Goal: Task Accomplishment & Management: Complete application form

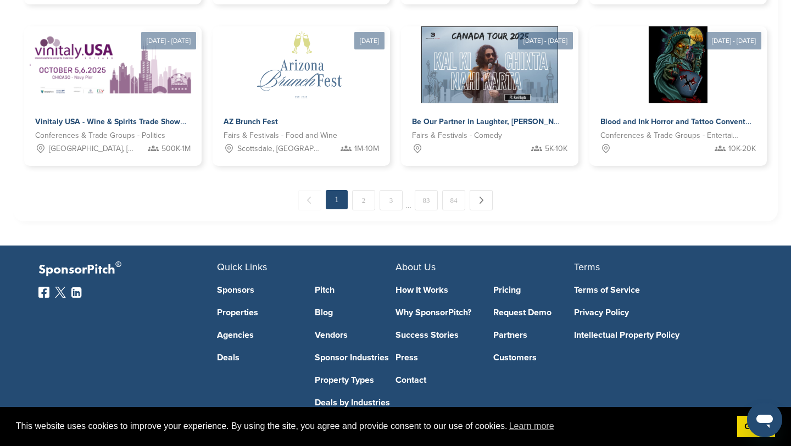
scroll to position [706, 0]
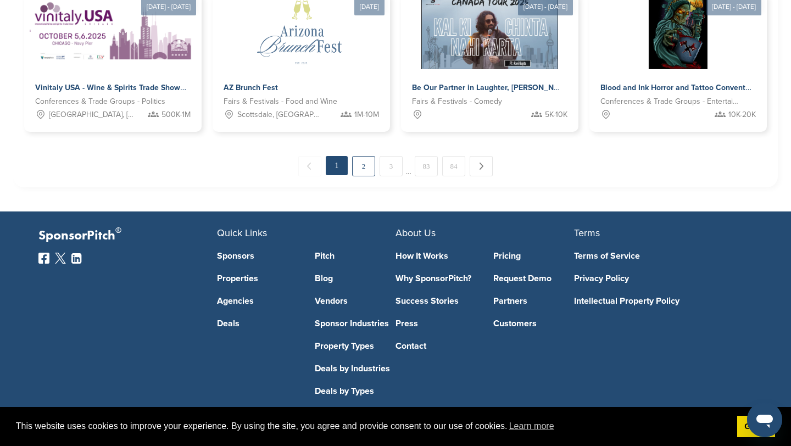
click at [361, 171] on link "2" at bounding box center [363, 166] width 23 height 20
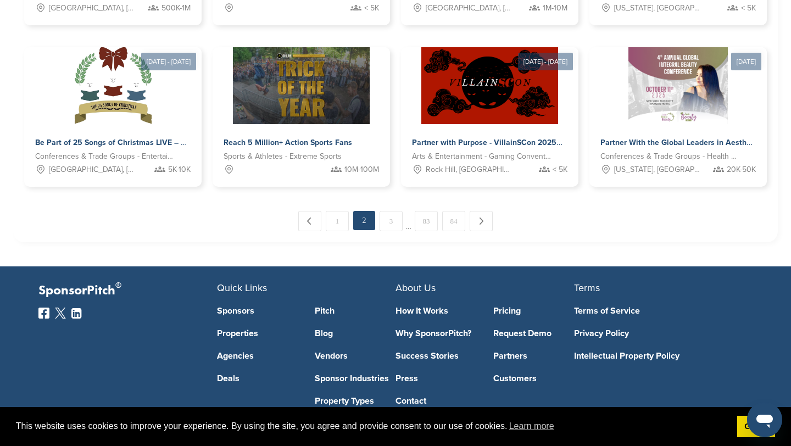
scroll to position [675, 0]
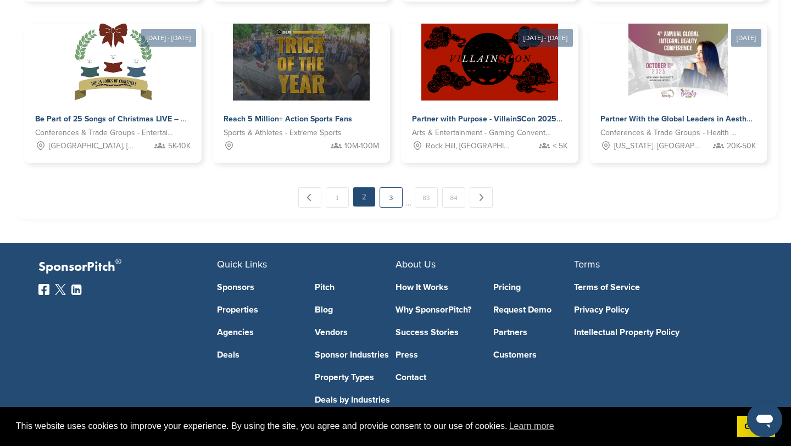
click at [386, 202] on link "3" at bounding box center [390, 197] width 23 height 20
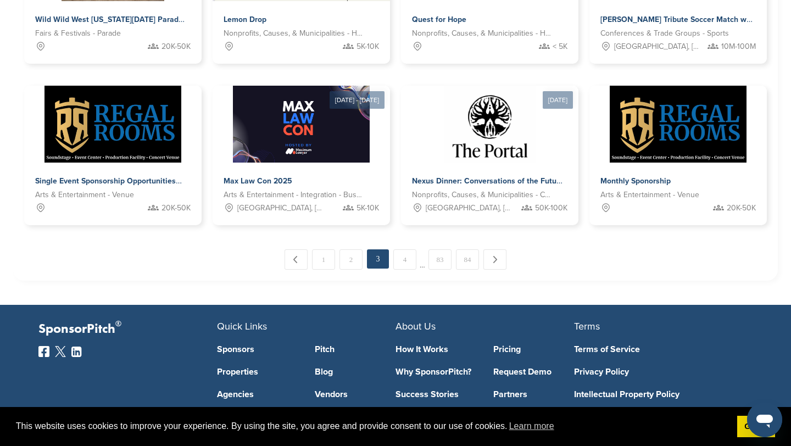
scroll to position [638, 0]
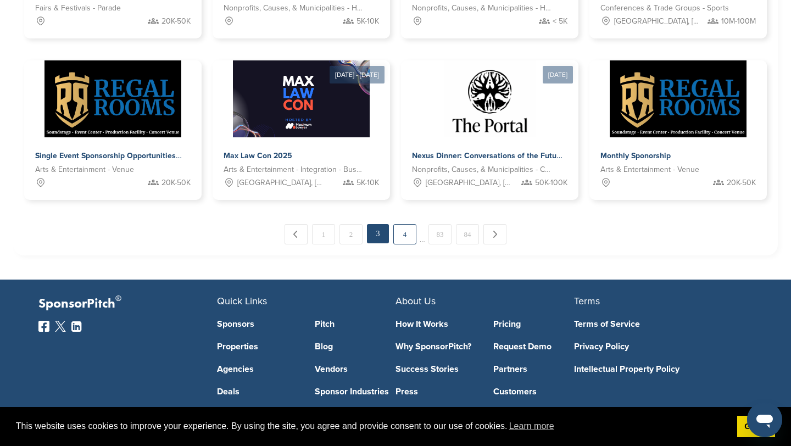
click at [407, 236] on link "4" at bounding box center [404, 234] width 23 height 20
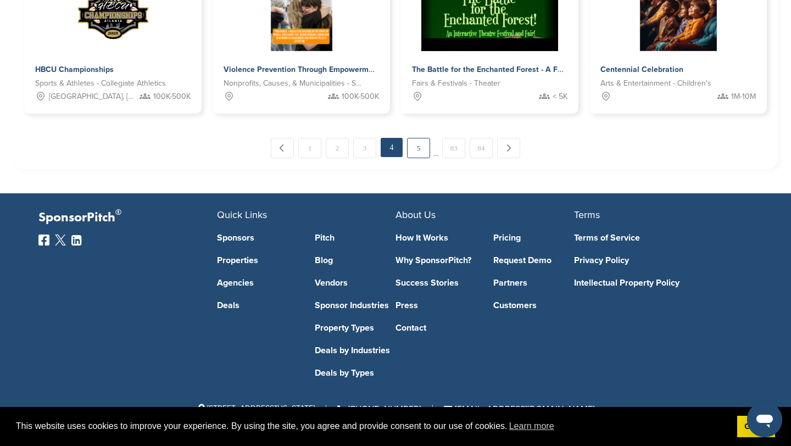
click at [421, 150] on link "5" at bounding box center [418, 148] width 23 height 20
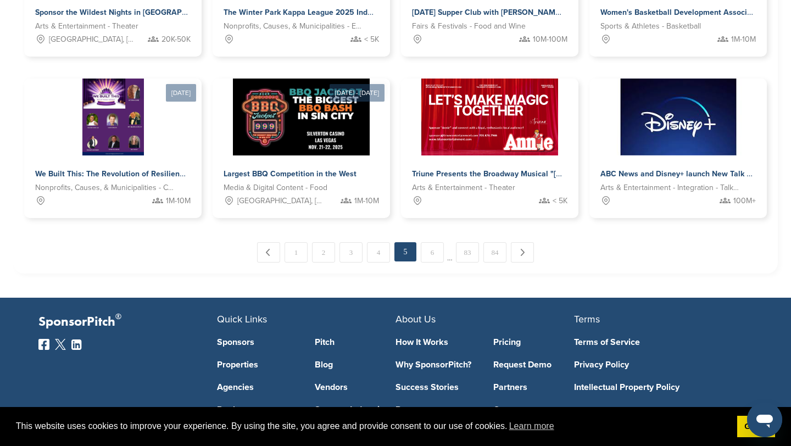
scroll to position [640, 0]
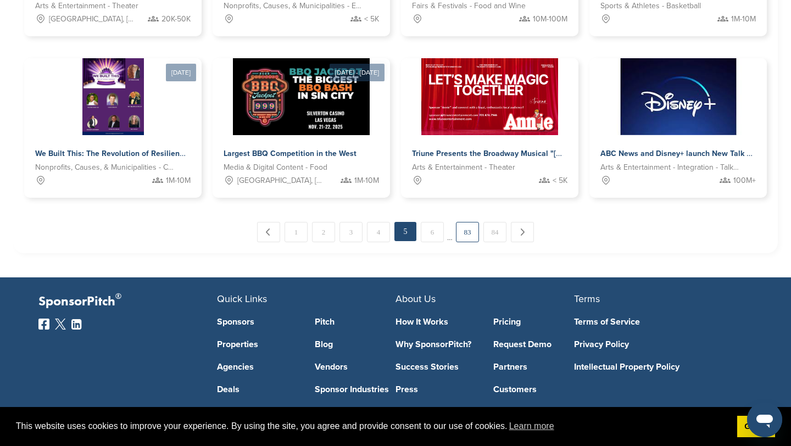
click at [469, 229] on link "83" at bounding box center [467, 232] width 23 height 20
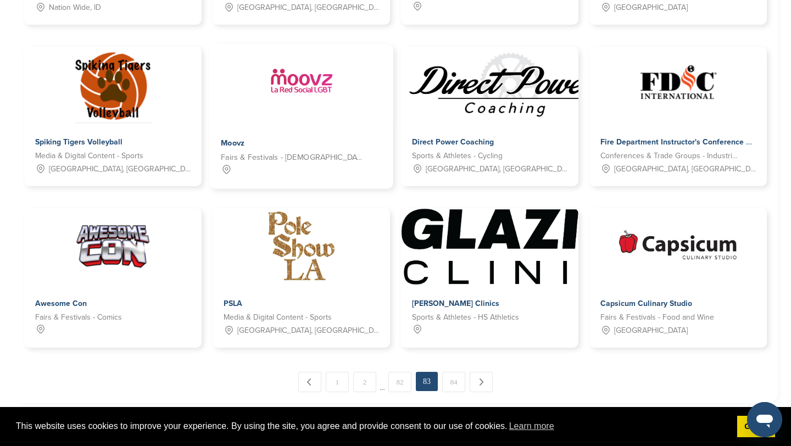
scroll to position [557, 0]
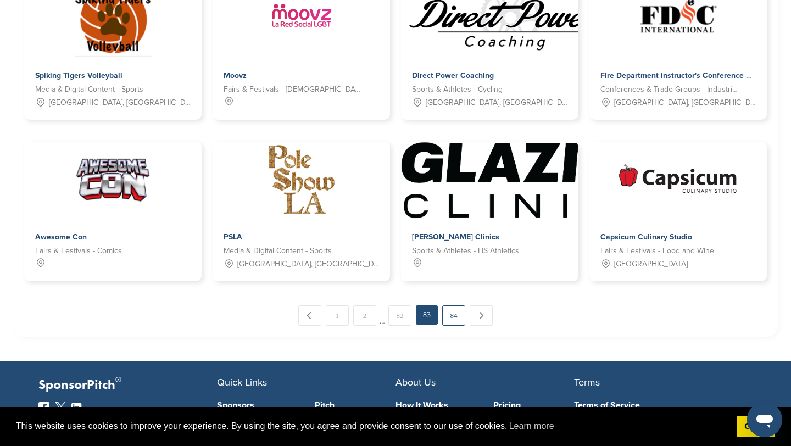
click at [458, 317] on link "84" at bounding box center [453, 315] width 23 height 20
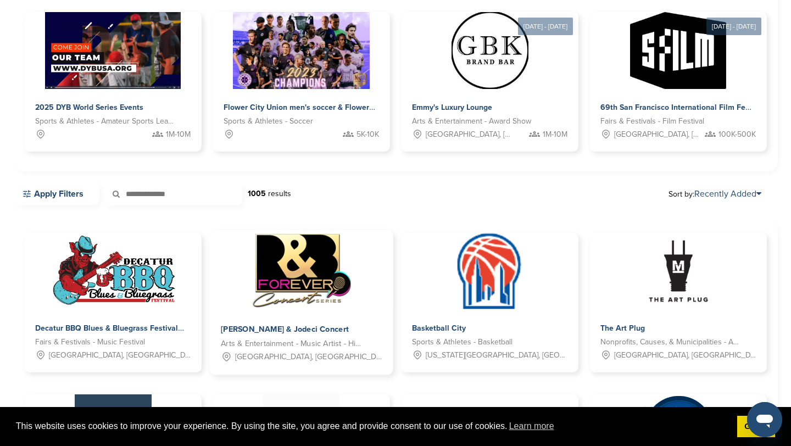
scroll to position [0, 0]
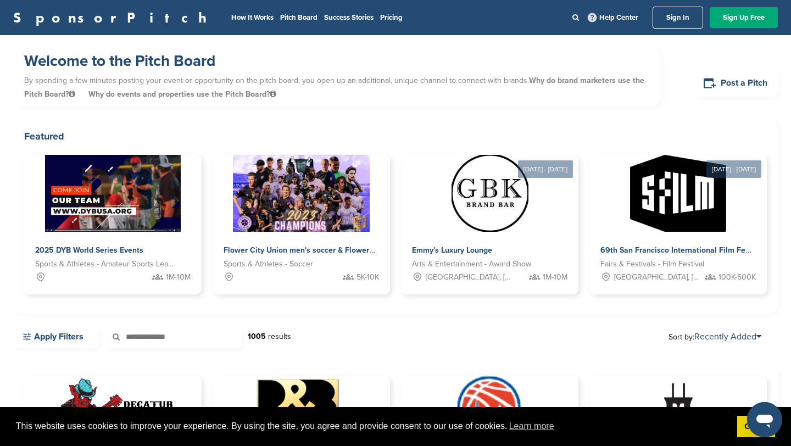
click at [86, 13] on link "SponsorPitch" at bounding box center [113, 17] width 200 height 14
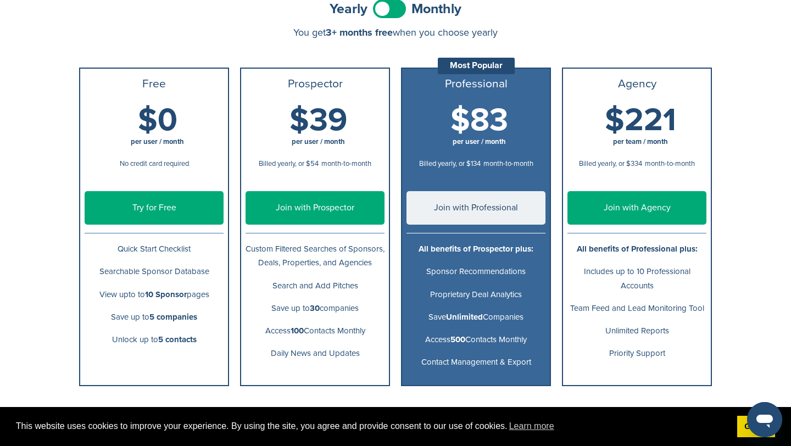
scroll to position [127, 0]
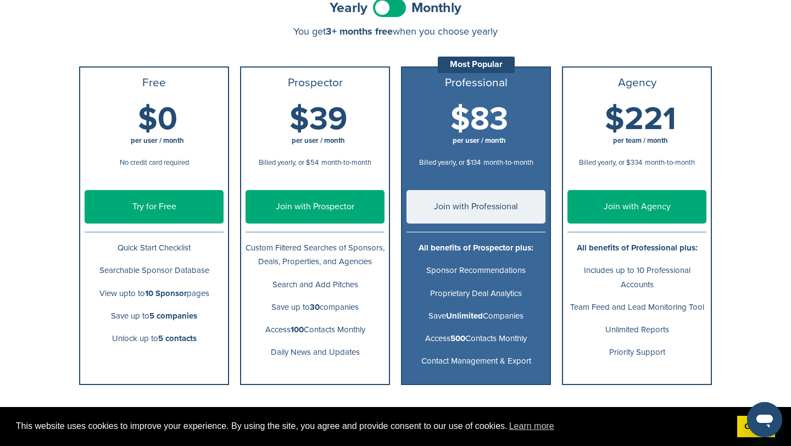
click at [189, 209] on link "Try for Free" at bounding box center [154, 206] width 139 height 33
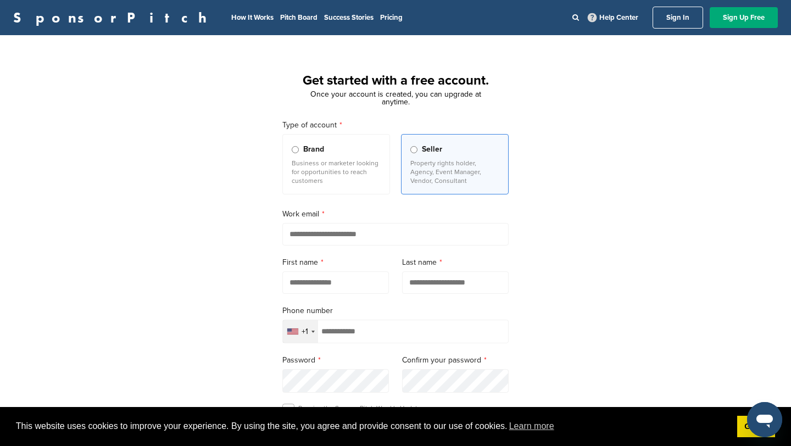
click at [316, 172] on p "Business or marketer looking for opportunities to reach customers" at bounding box center [336, 172] width 89 height 26
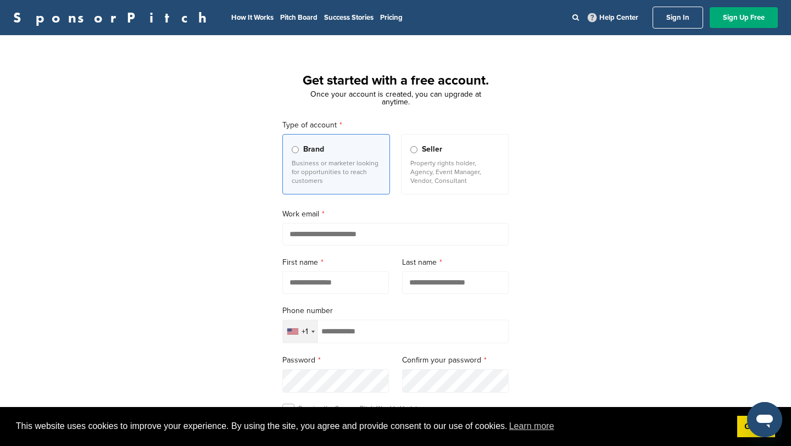
click at [360, 238] on input "email" at bounding box center [395, 234] width 226 height 23
type input "**********"
click at [298, 291] on input "text" at bounding box center [335, 282] width 107 height 23
type input "****"
type input "*****"
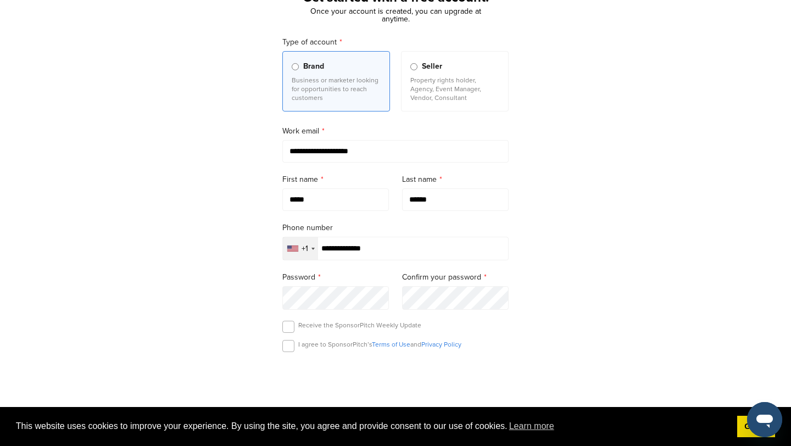
scroll to position [86, 0]
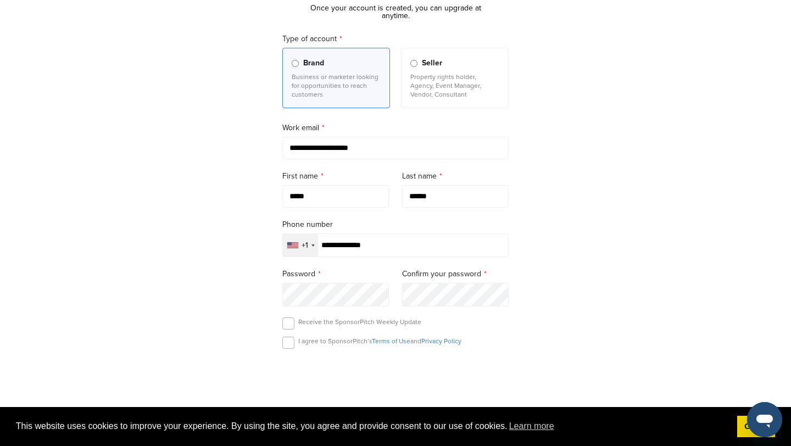
type input "**********"
click at [288, 341] on label at bounding box center [288, 343] width 12 height 12
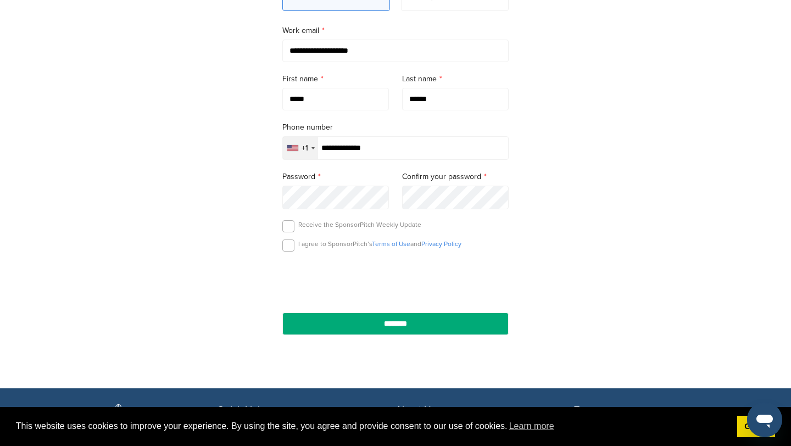
scroll to position [184, 0]
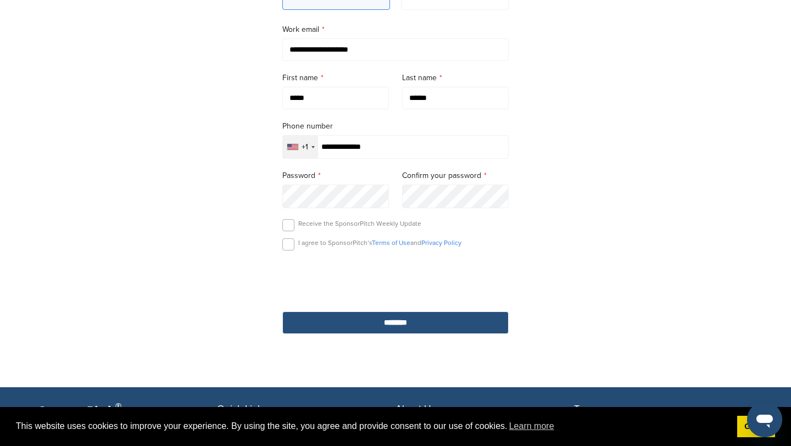
click at [348, 325] on input "********" at bounding box center [395, 322] width 226 height 23
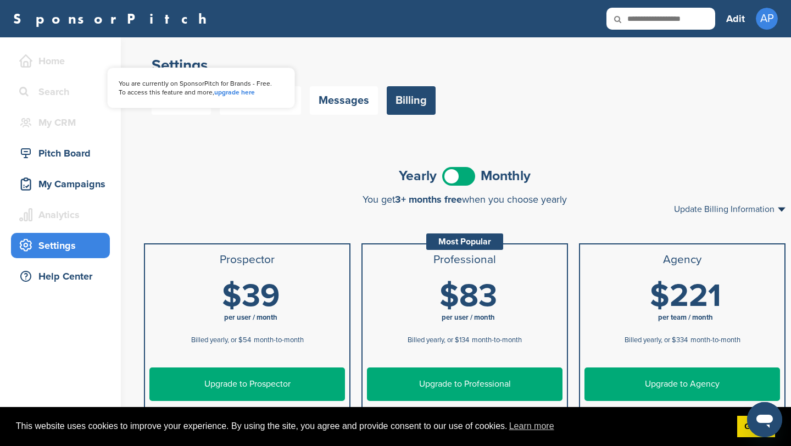
click at [56, 64] on div "Home" at bounding box center [62, 61] width 93 height 20
click at [472, 177] on span at bounding box center [458, 176] width 33 height 19
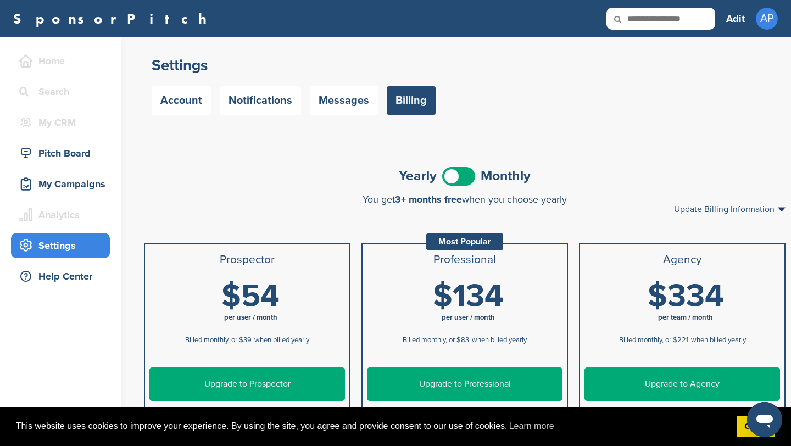
click at [451, 177] on span at bounding box center [458, 176] width 33 height 19
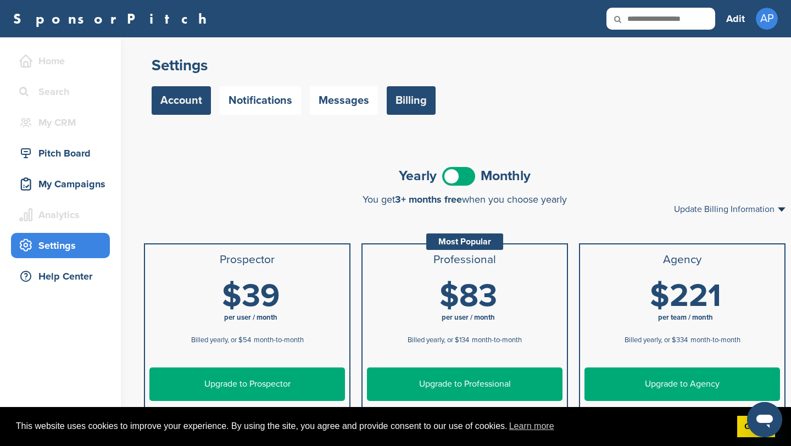
click at [156, 89] on link "Account" at bounding box center [181, 100] width 59 height 29
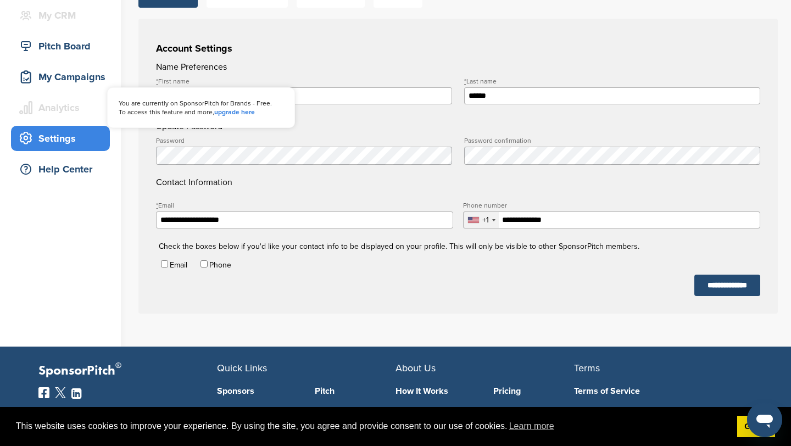
scroll to position [63, 0]
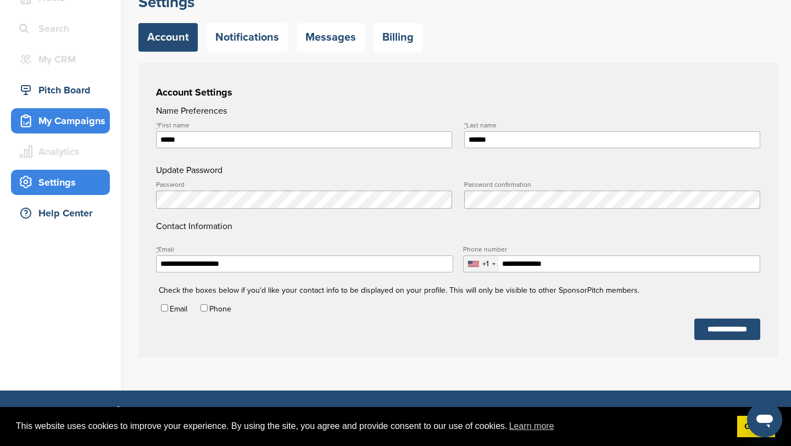
click at [72, 122] on div "My Campaigns" at bounding box center [62, 121] width 93 height 20
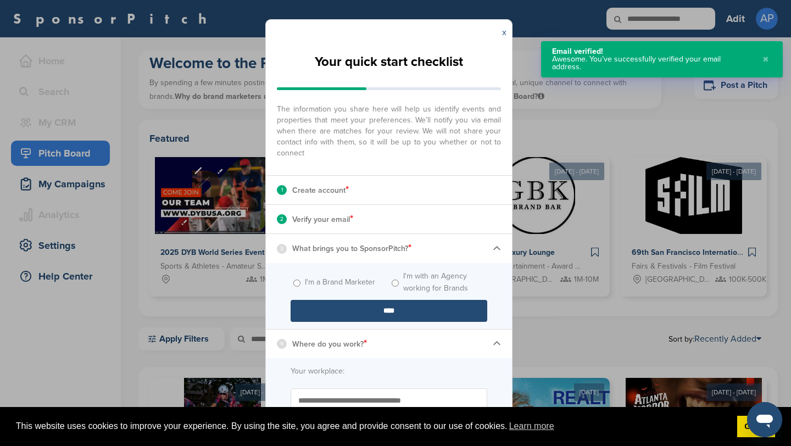
click at [503, 32] on link "x" at bounding box center [504, 32] width 4 height 11
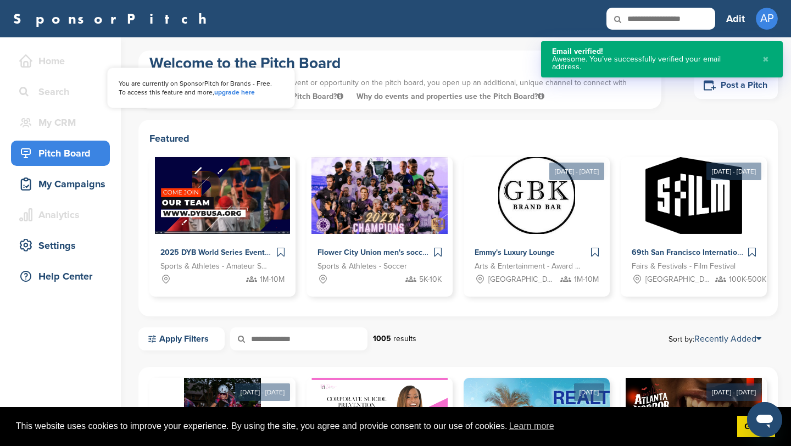
click at [58, 86] on div "Search" at bounding box center [62, 92] width 93 height 20
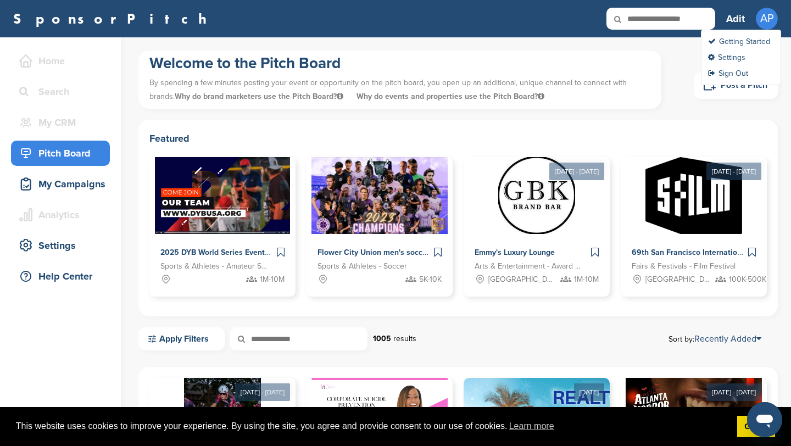
click at [764, 25] on span "AP" at bounding box center [766, 19] width 22 height 22
click at [741, 18] on h3 "Adit" at bounding box center [735, 18] width 19 height 15
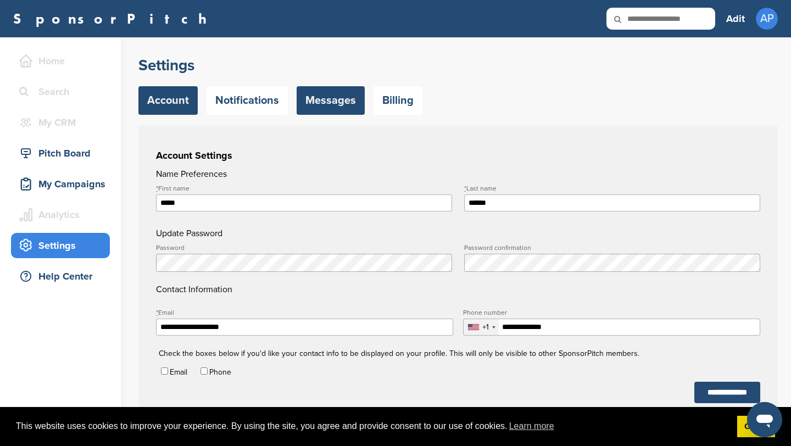
click at [328, 104] on link "Messages" at bounding box center [330, 100] width 68 height 29
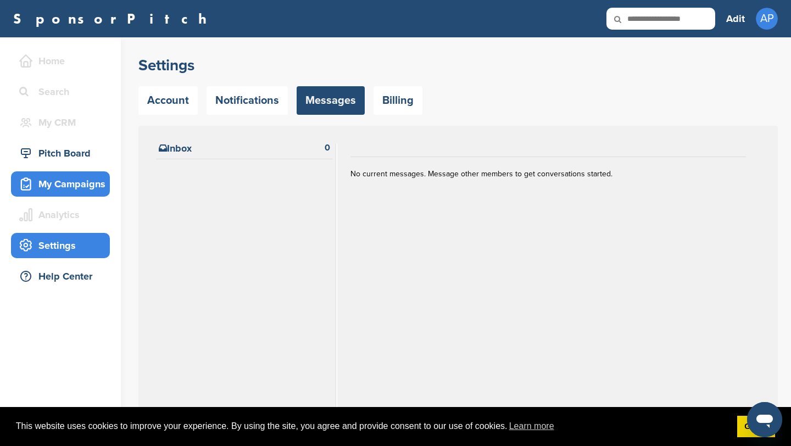
click at [85, 188] on div "My Campaigns" at bounding box center [62, 184] width 93 height 20
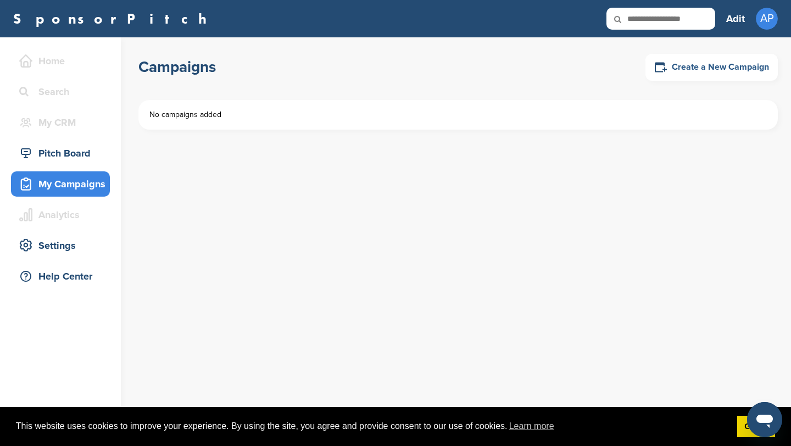
click at [673, 65] on link "Create a New Campaign" at bounding box center [711, 67] width 132 height 27
click at [76, 150] on div "Pitch Board" at bounding box center [62, 153] width 93 height 20
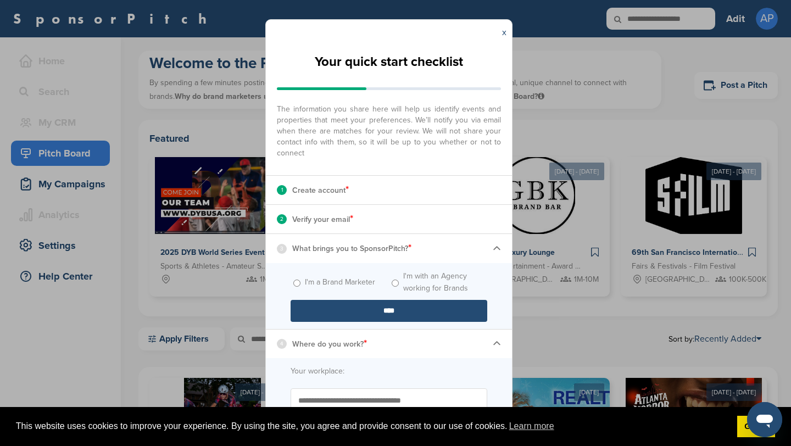
click at [310, 281] on label "I'm a Brand Marketer" at bounding box center [340, 282] width 70 height 12
click at [383, 307] on input "****" at bounding box center [388, 311] width 197 height 22
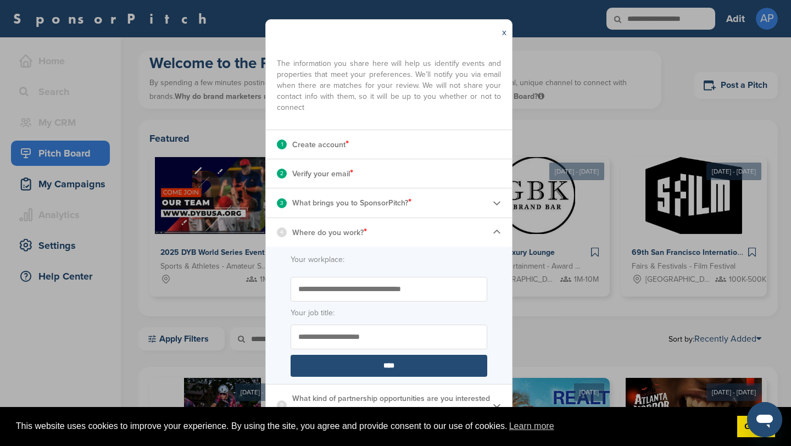
scroll to position [46, 0]
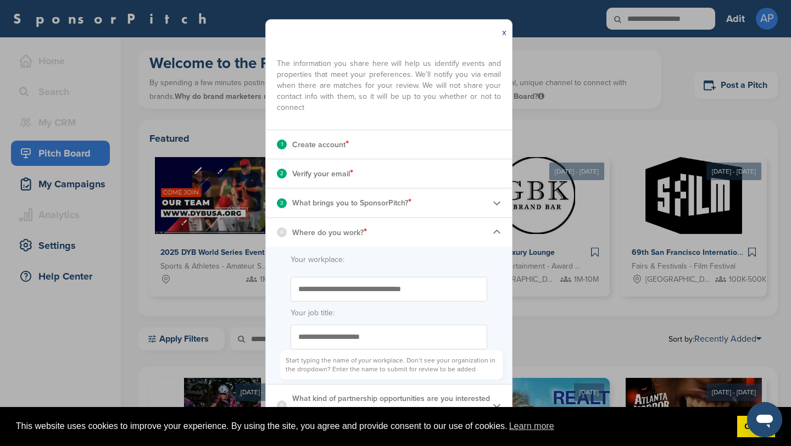
click at [367, 293] on input "Start typing the name of your workplace. Don’t see your organization in the dro…" at bounding box center [388, 289] width 197 height 25
type input "**********"
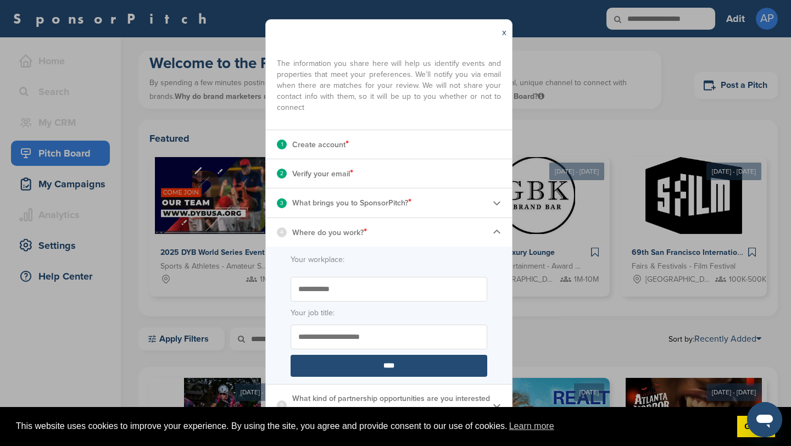
click at [370, 338] on input "Your job title:" at bounding box center [388, 336] width 197 height 25
type input "***"
click at [389, 369] on input "****" at bounding box center [388, 366] width 197 height 22
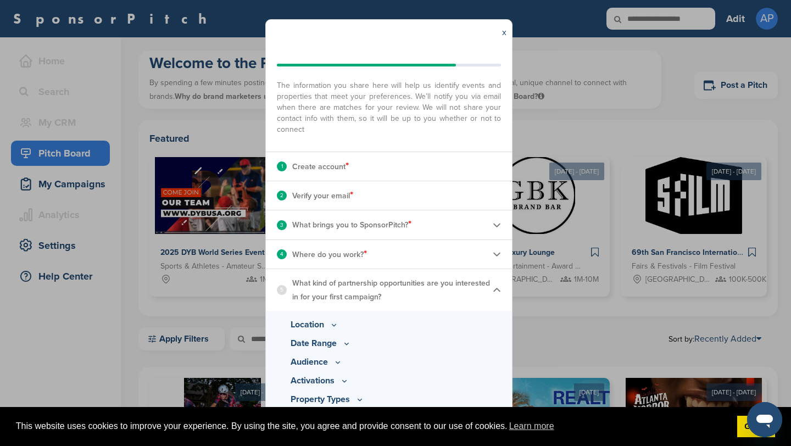
scroll to position [38, 0]
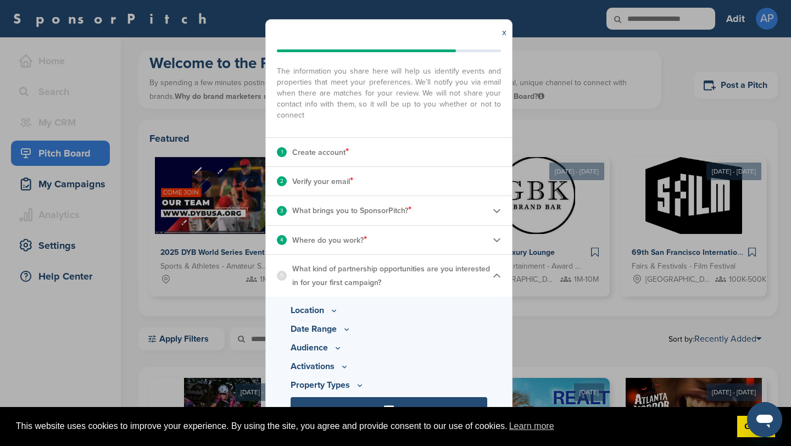
click at [310, 305] on p "Location" at bounding box center [388, 310] width 197 height 13
click at [332, 309] on icon at bounding box center [333, 310] width 9 height 9
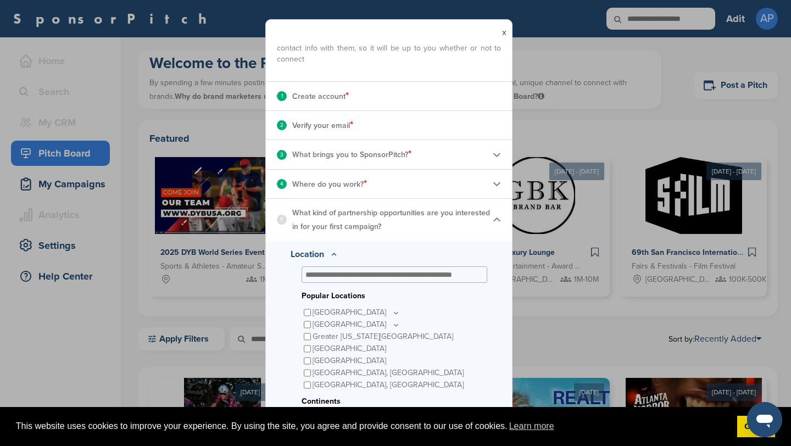
scroll to position [93, 0]
click at [300, 309] on div "Location Popular Locations United States Midwest Illinois Indiana Iowa Kansas M…" at bounding box center [388, 360] width 197 height 225
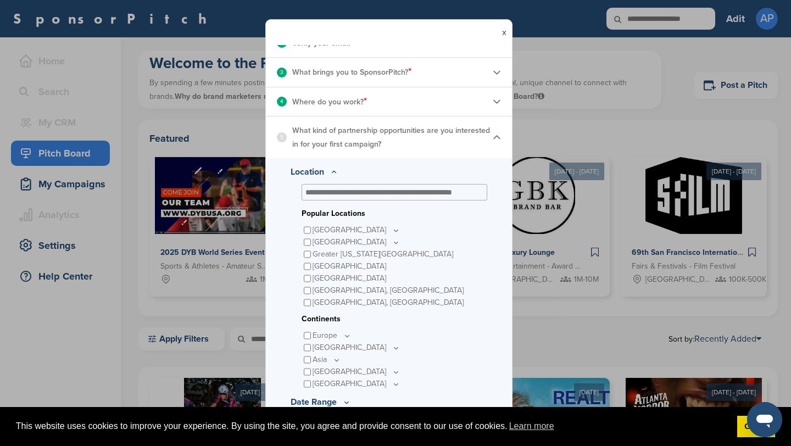
scroll to position [203, 0]
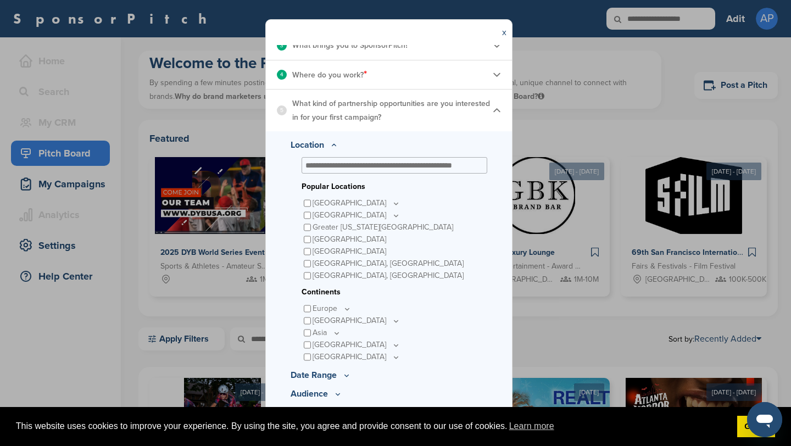
click at [373, 196] on div "Popular Locations" at bounding box center [394, 189] width 186 height 16
click at [371, 198] on p "[GEOGRAPHIC_DATA]" at bounding box center [356, 203] width 88 height 12
click at [391, 201] on icon at bounding box center [395, 203] width 9 height 9
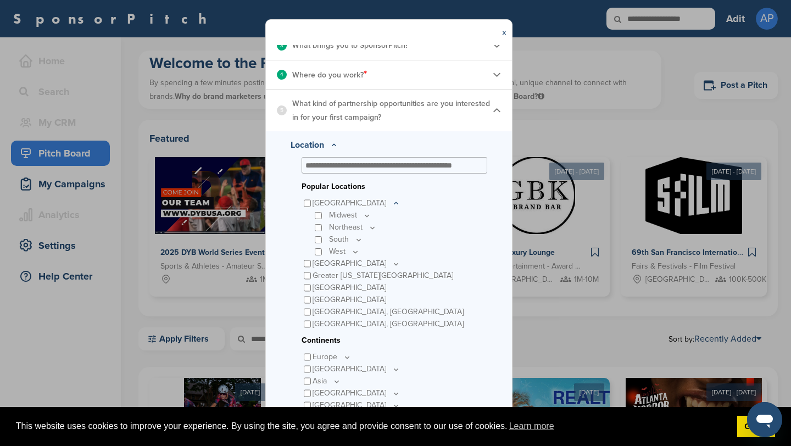
click at [391, 201] on icon at bounding box center [395, 203] width 9 height 9
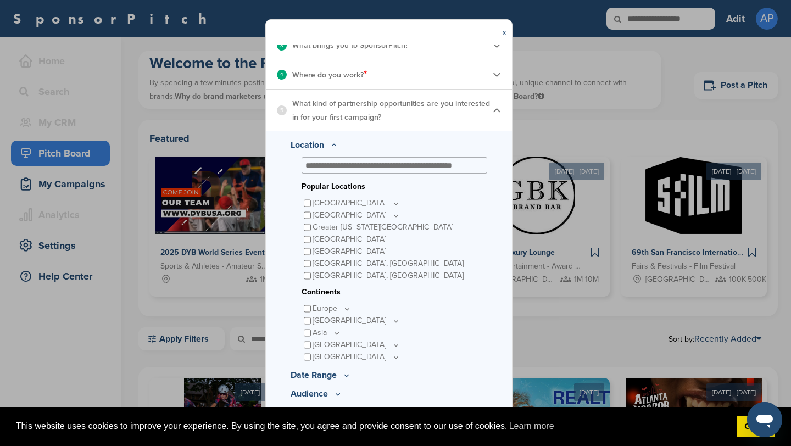
click at [338, 216] on p "[GEOGRAPHIC_DATA]" at bounding box center [356, 215] width 88 height 12
click at [391, 218] on icon at bounding box center [395, 215] width 9 height 9
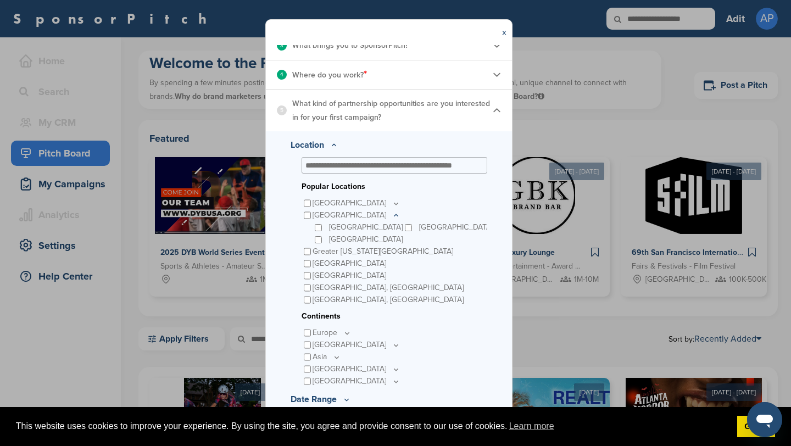
click at [391, 217] on icon at bounding box center [395, 215] width 9 height 9
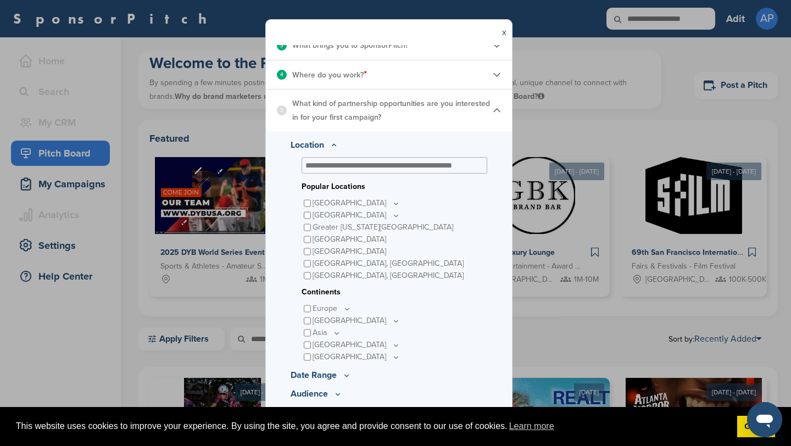
scroll to position [249, 0]
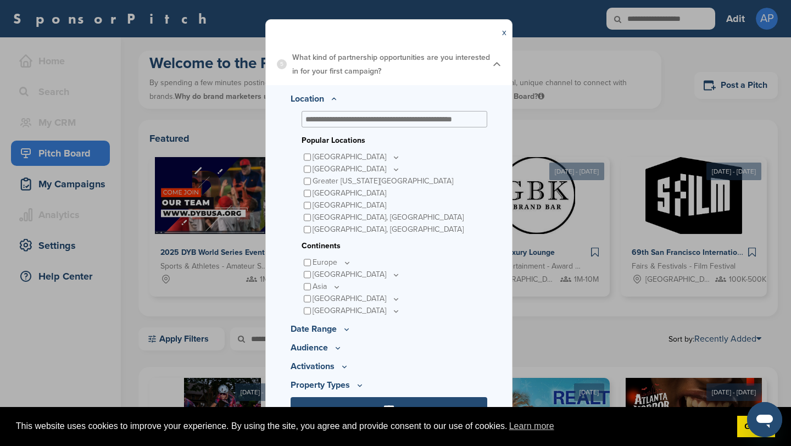
click at [341, 122] on input "text" at bounding box center [391, 119] width 173 height 10
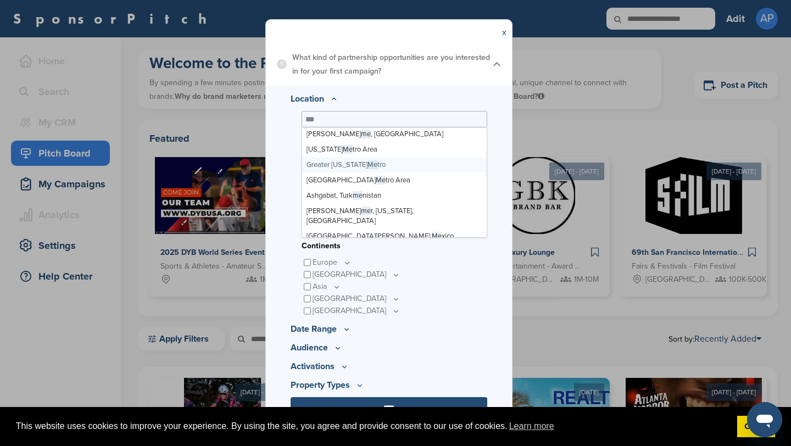
scroll to position [0, 0]
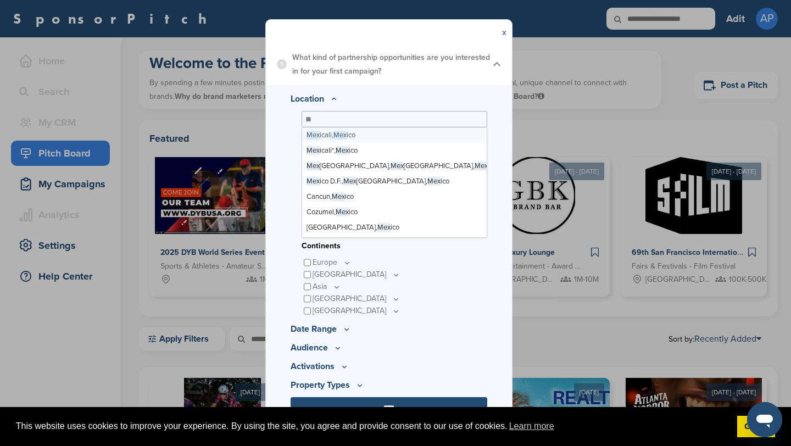
type input "*"
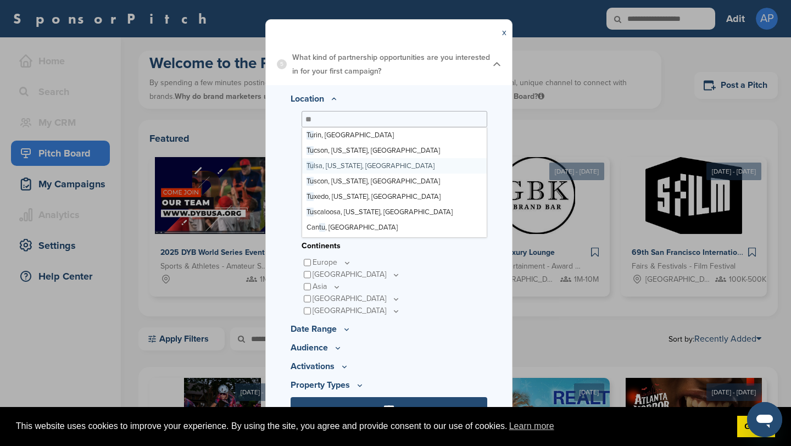
type input "*"
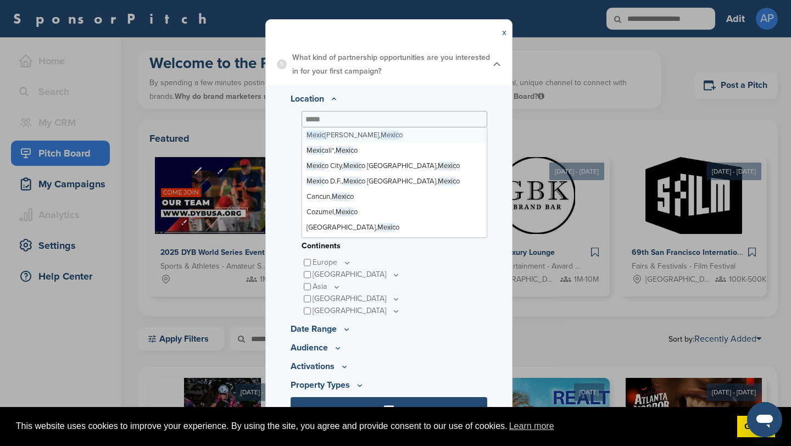
type input "******"
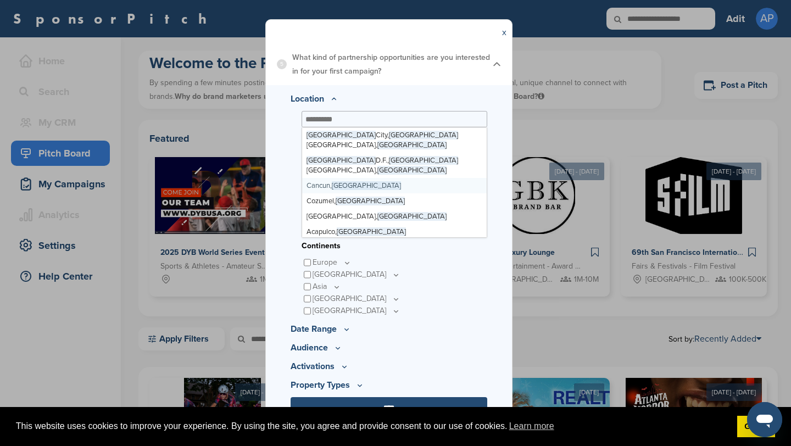
scroll to position [3441, 0]
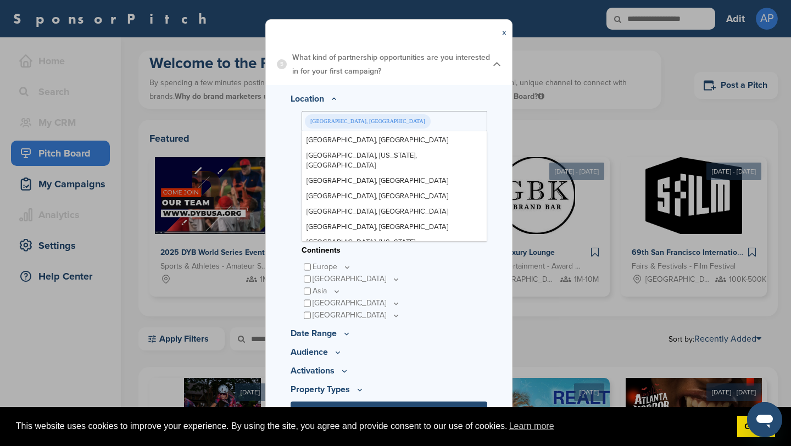
click at [443, 83] on div "5 What kind of partnership opportunities are you interested in for your first c…" at bounding box center [389, 64] width 246 height 42
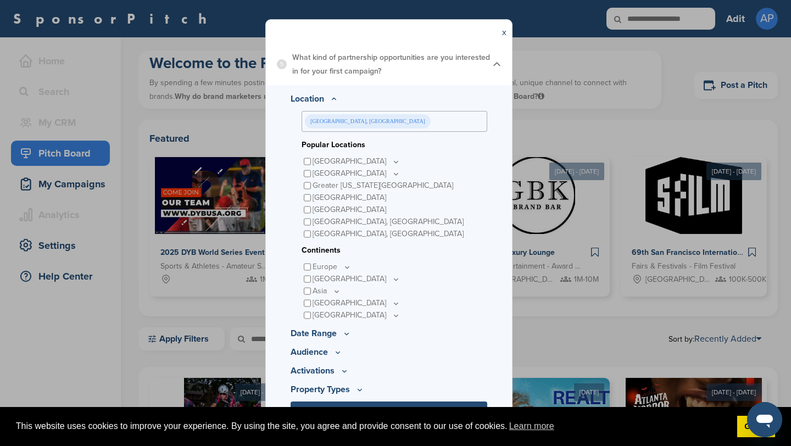
click at [385, 126] on div "Cancun, Mexico" at bounding box center [394, 121] width 186 height 21
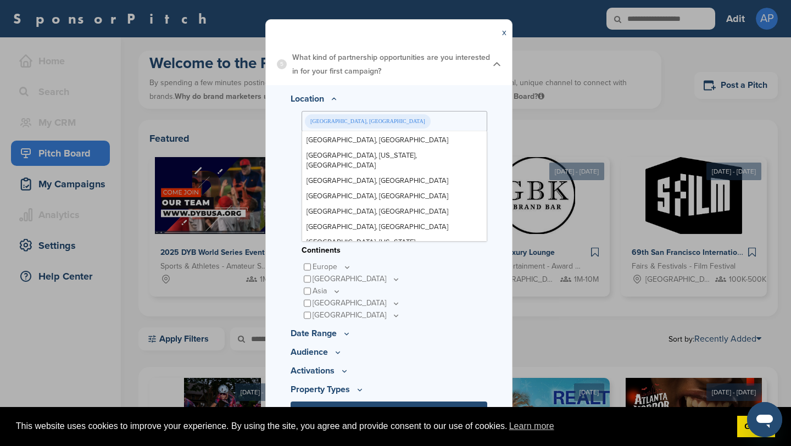
scroll to position [0, 0]
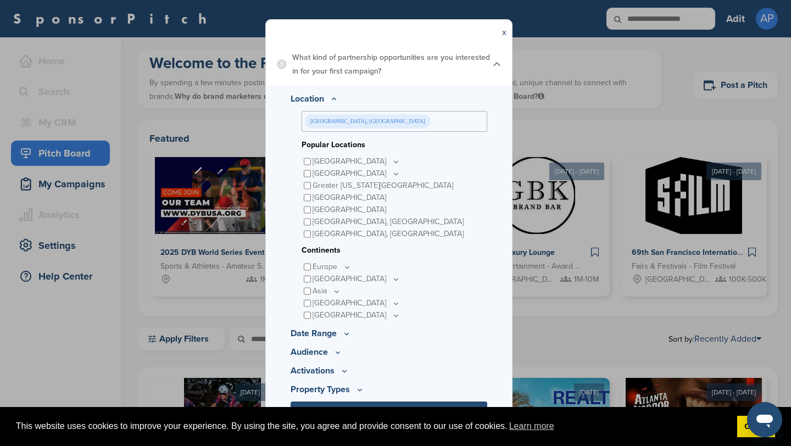
click at [393, 103] on p "Location" at bounding box center [388, 98] width 197 height 13
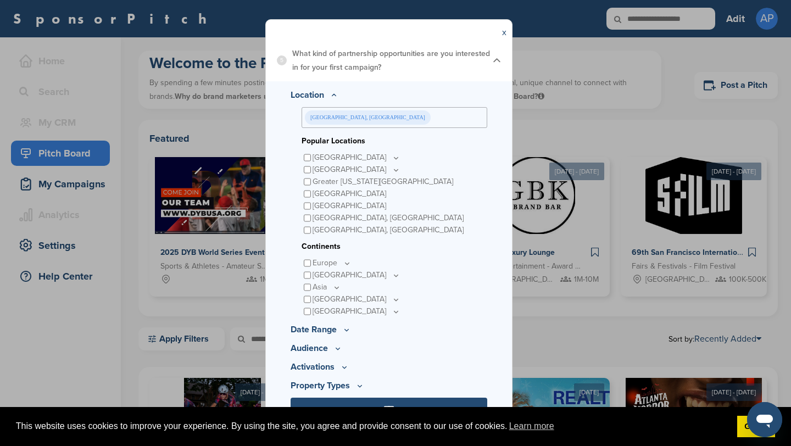
click at [332, 289] on icon at bounding box center [336, 287] width 9 height 9
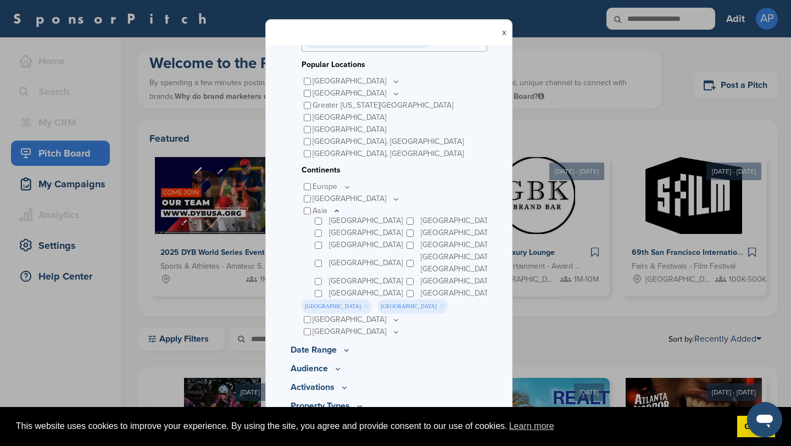
scroll to position [350, 0]
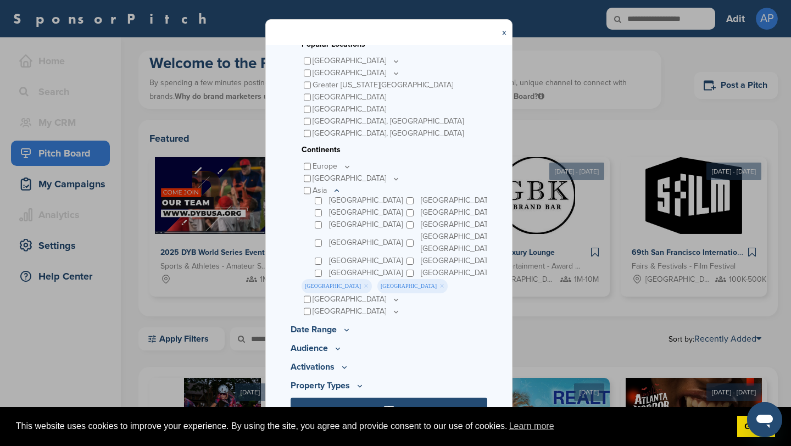
click at [360, 302] on p "[GEOGRAPHIC_DATA]" at bounding box center [356, 299] width 88 height 12
click at [394, 299] on icon at bounding box center [396, 300] width 4 height 2
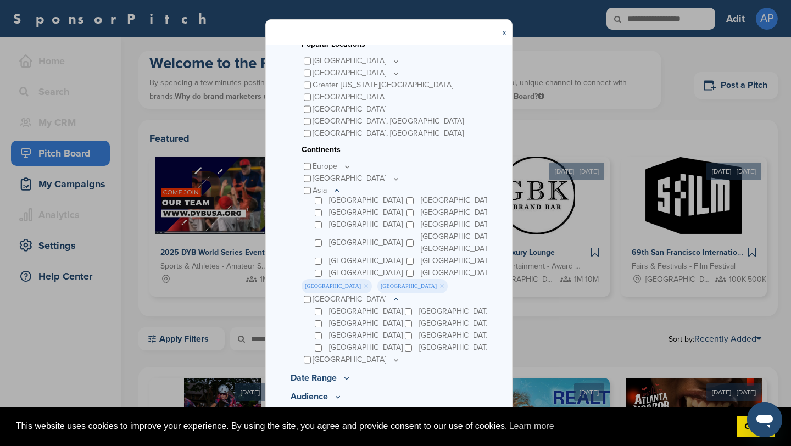
click at [394, 299] on icon at bounding box center [396, 299] width 4 height 2
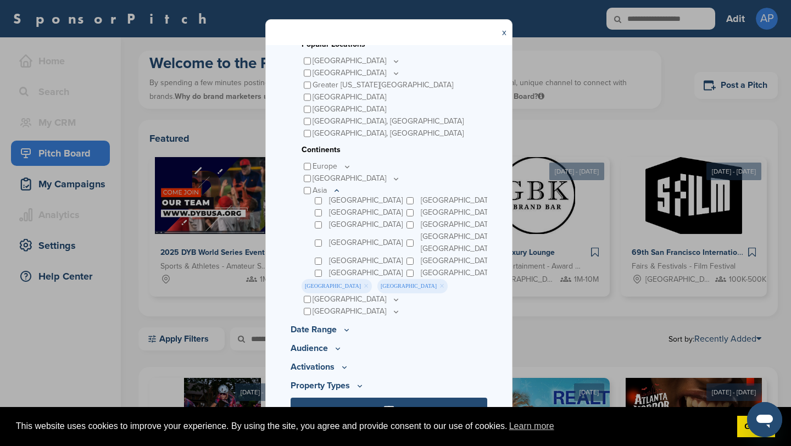
click at [338, 330] on p "Date Range" at bounding box center [388, 329] width 197 height 13
click at [349, 328] on icon at bounding box center [346, 329] width 9 height 9
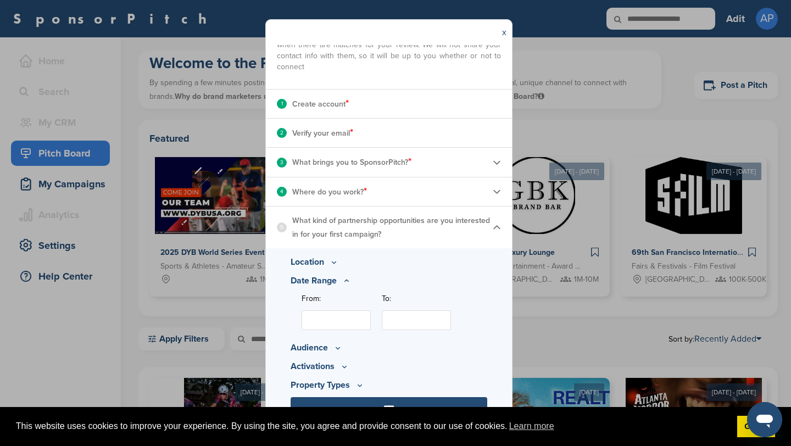
scroll to position [87, 0]
click at [497, 224] on img at bounding box center [496, 227] width 8 height 8
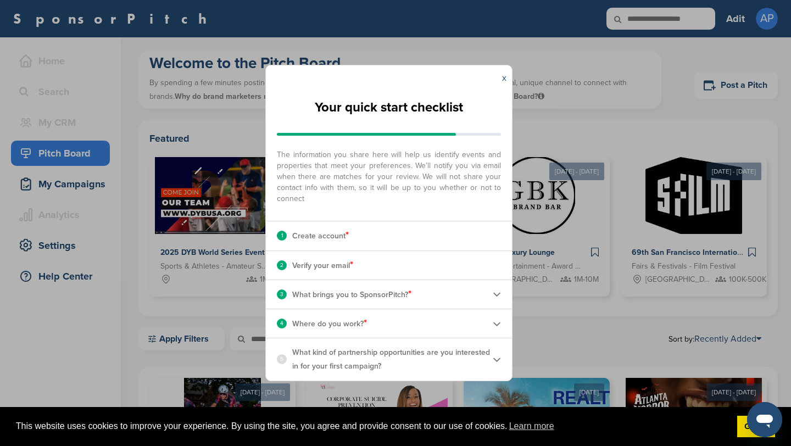
scroll to position [0, 0]
click at [484, 356] on p "What kind of partnership opportunities are you interested in for your first cam…" at bounding box center [392, 358] width 200 height 27
click at [497, 356] on img at bounding box center [496, 359] width 8 height 8
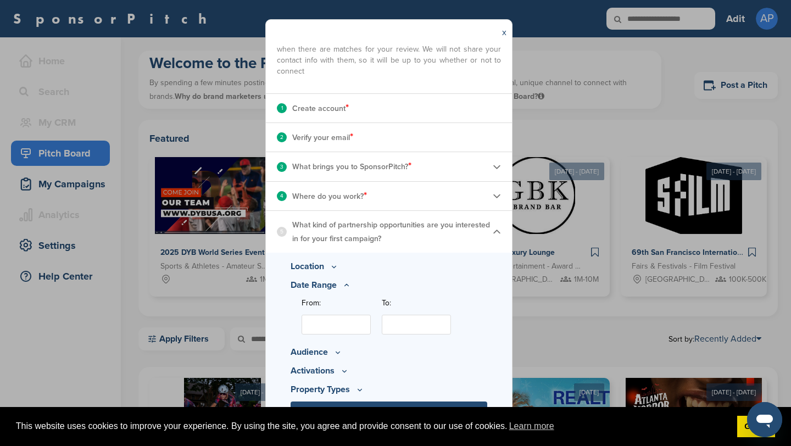
scroll to position [87, 0]
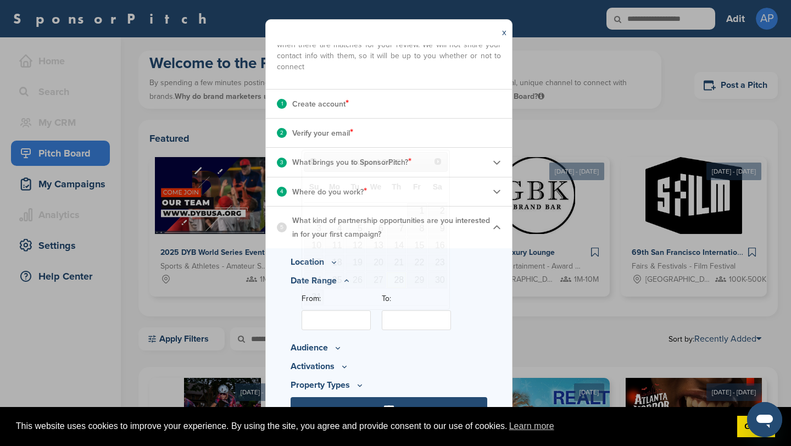
click at [343, 317] on input "From:" at bounding box center [335, 320] width 69 height 20
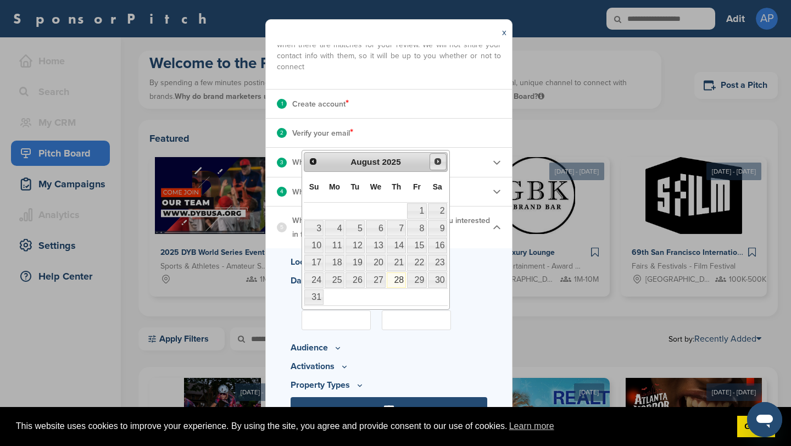
click at [436, 165] on span "Next" at bounding box center [437, 161] width 9 height 9
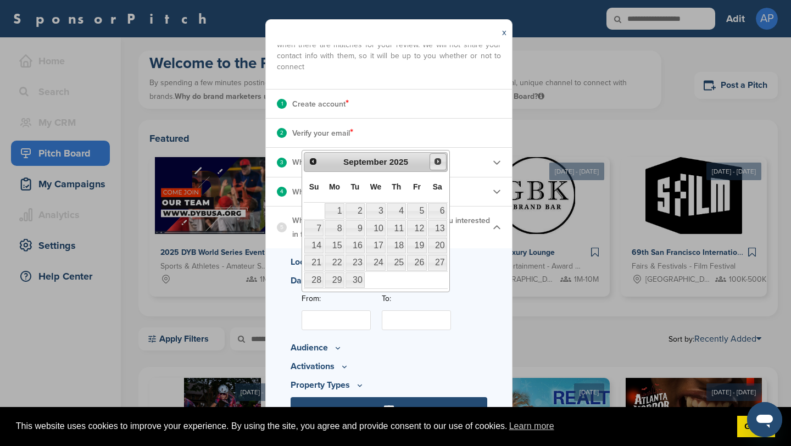
click at [436, 165] on span "Next" at bounding box center [437, 161] width 9 height 9
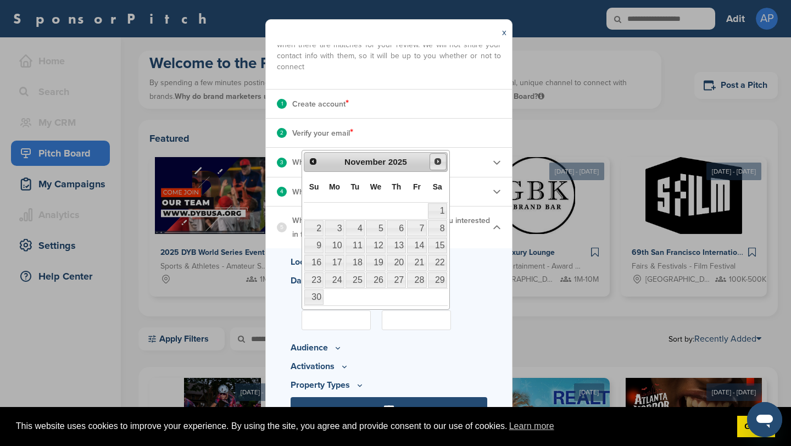
click at [436, 165] on span "Next" at bounding box center [437, 161] width 9 height 9
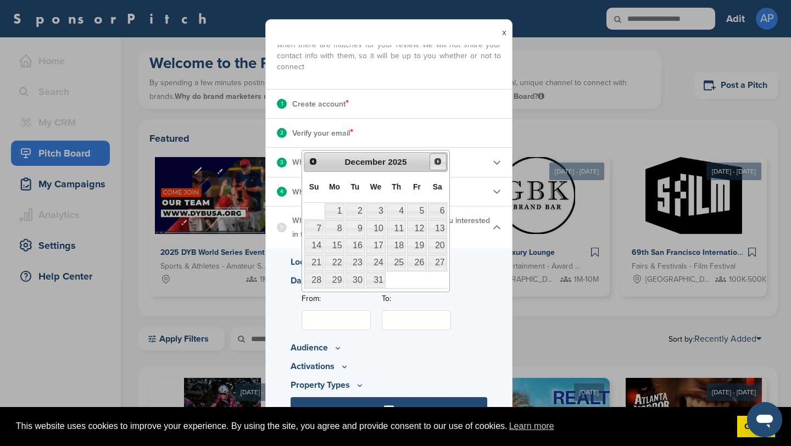
click at [436, 165] on span "Next" at bounding box center [437, 161] width 9 height 9
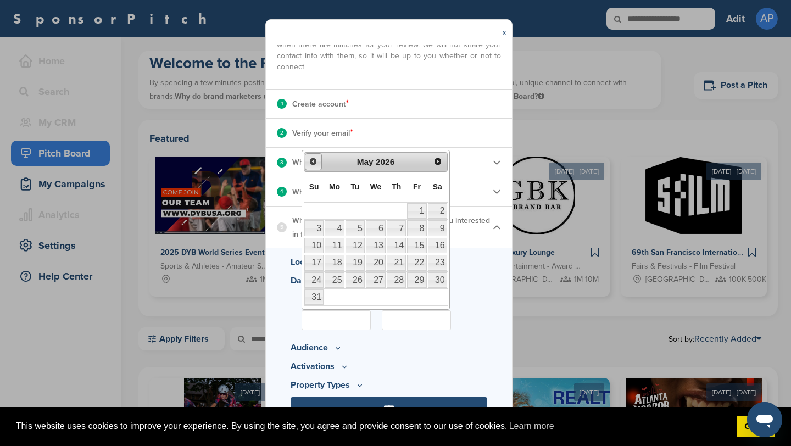
click at [313, 162] on span "Prev" at bounding box center [313, 161] width 9 height 9
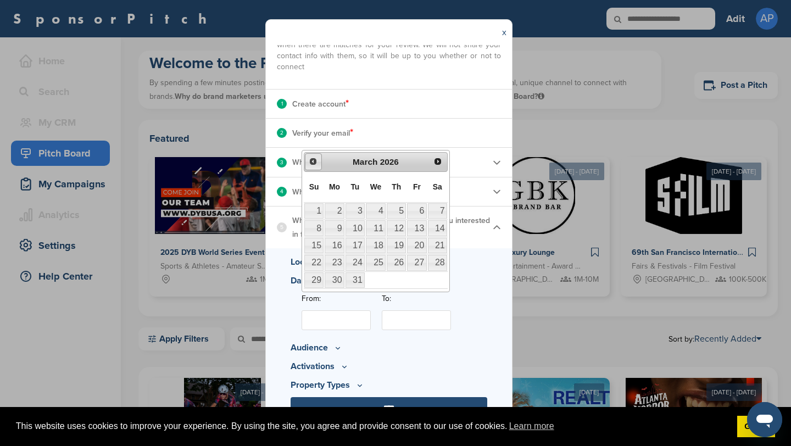
click at [313, 162] on span "Prev" at bounding box center [313, 161] width 9 height 9
click at [446, 164] on link "Next" at bounding box center [437, 161] width 17 height 17
click at [385, 230] on link "11" at bounding box center [376, 227] width 20 height 15
type input "**********"
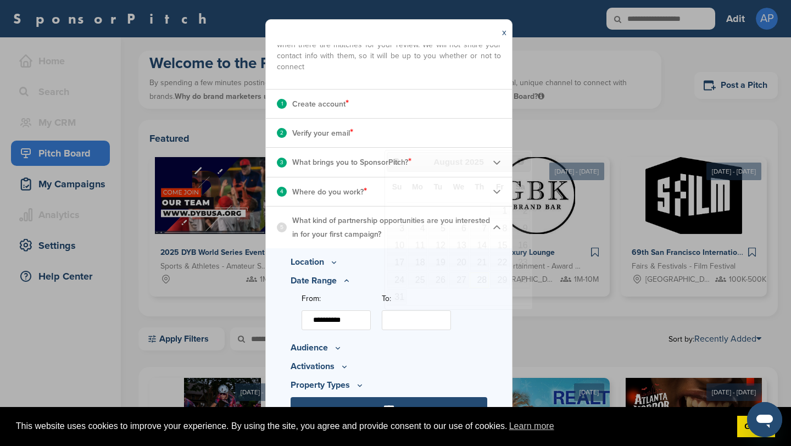
click at [421, 320] on input "To:" at bounding box center [416, 320] width 69 height 20
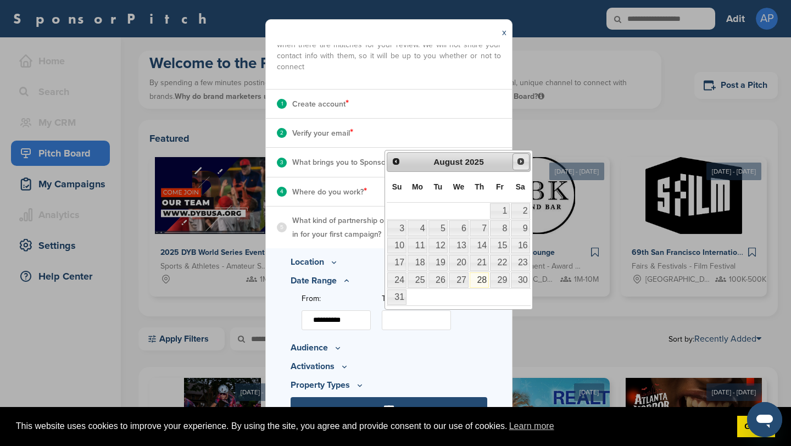
click at [520, 161] on span "Next" at bounding box center [520, 161] width 9 height 9
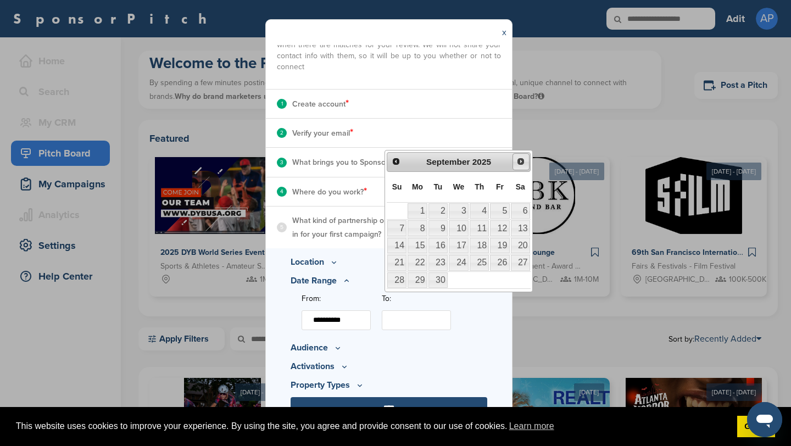
click at [520, 161] on span "Next" at bounding box center [520, 161] width 9 height 9
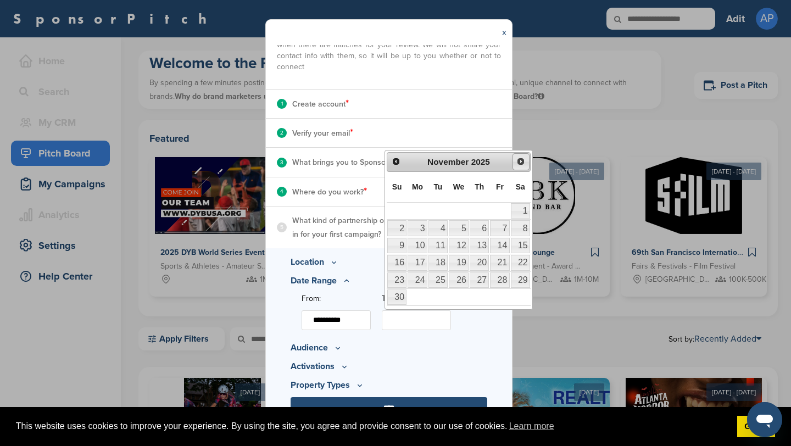
click at [520, 161] on span "Next" at bounding box center [520, 161] width 9 height 9
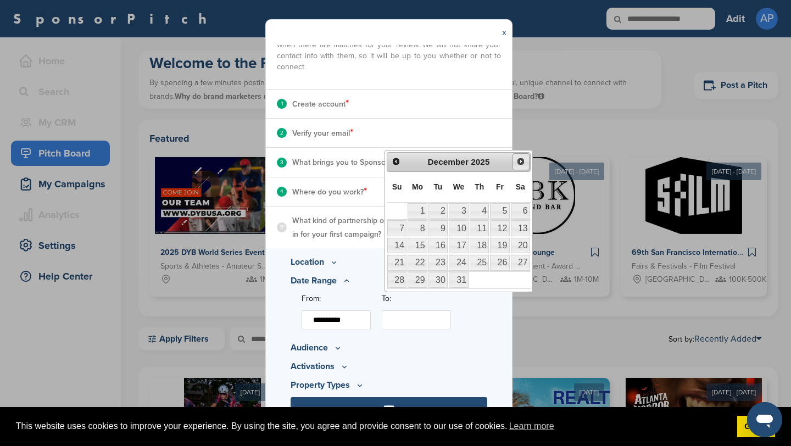
click at [520, 161] on span "Next" at bounding box center [520, 161] width 9 height 9
click at [405, 246] on link "15" at bounding box center [396, 245] width 19 height 15
type input "**********"
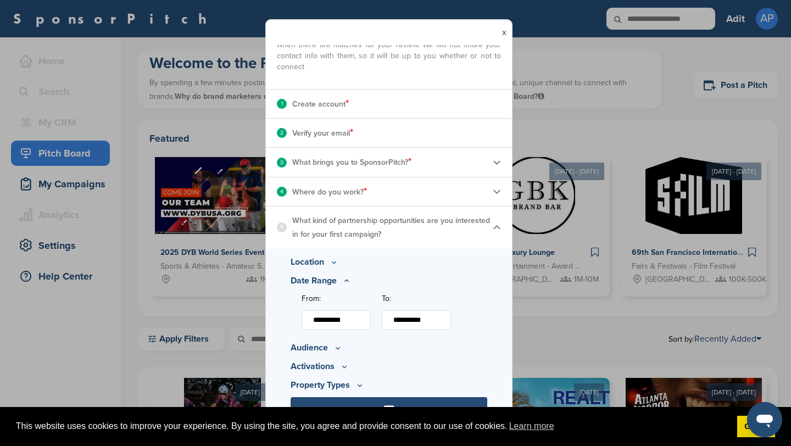
click at [329, 348] on p "Audience" at bounding box center [388, 347] width 197 height 13
click at [340, 346] on icon at bounding box center [337, 347] width 9 height 9
click at [344, 312] on p "Minimum Reach" at bounding box center [394, 312] width 186 height 12
click at [362, 312] on icon at bounding box center [365, 311] width 9 height 9
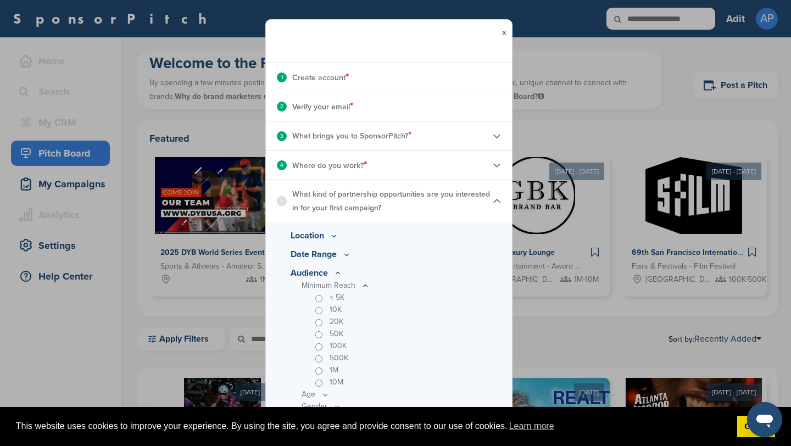
scroll to position [114, 0]
click at [397, 324] on div "20K" at bounding box center [399, 321] width 175 height 12
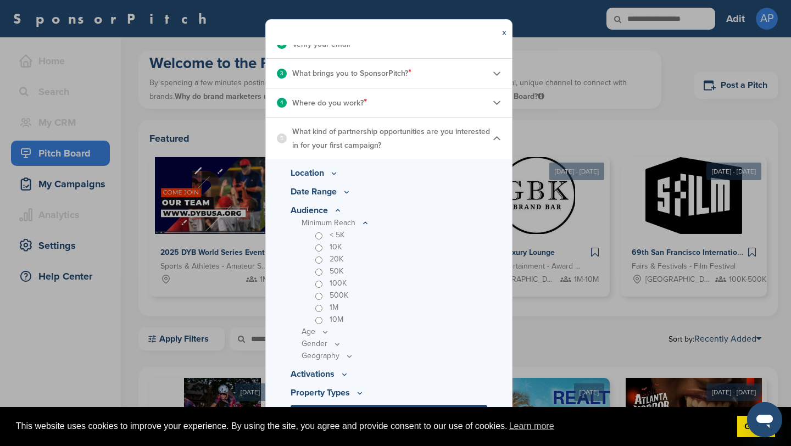
scroll to position [183, 0]
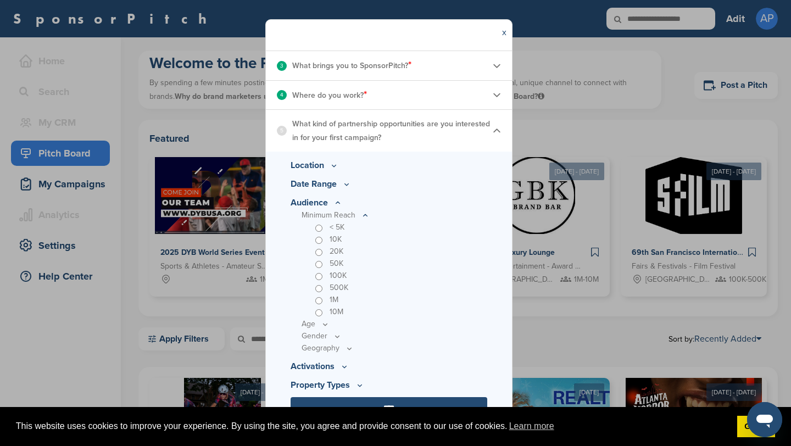
click at [0, 0] on icon at bounding box center [0, 0] width 0 height 0
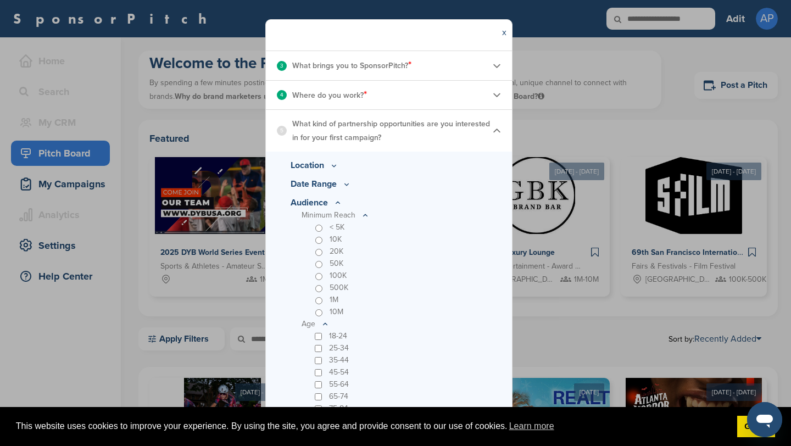
click at [313, 334] on div "18-24" at bounding box center [399, 336] width 175 height 12
click at [318, 356] on div "35-44" at bounding box center [399, 360] width 175 height 12
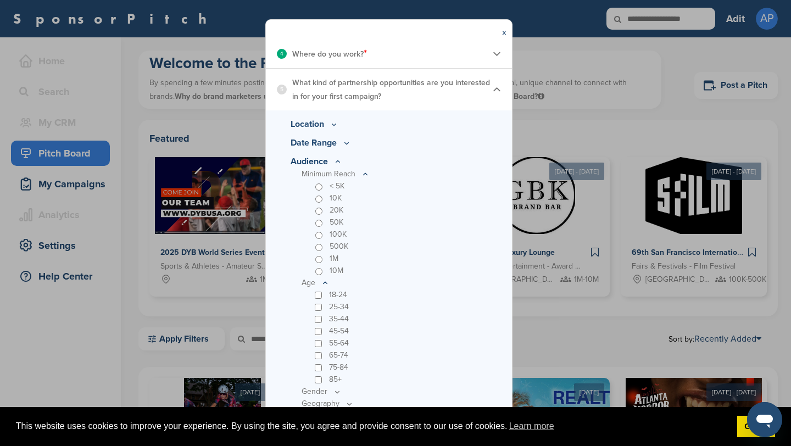
scroll to position [279, 0]
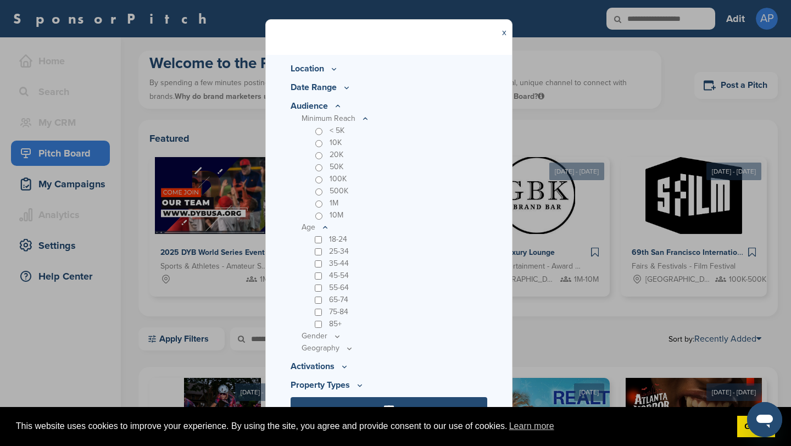
click at [0, 0] on icon at bounding box center [0, 0] width 0 height 0
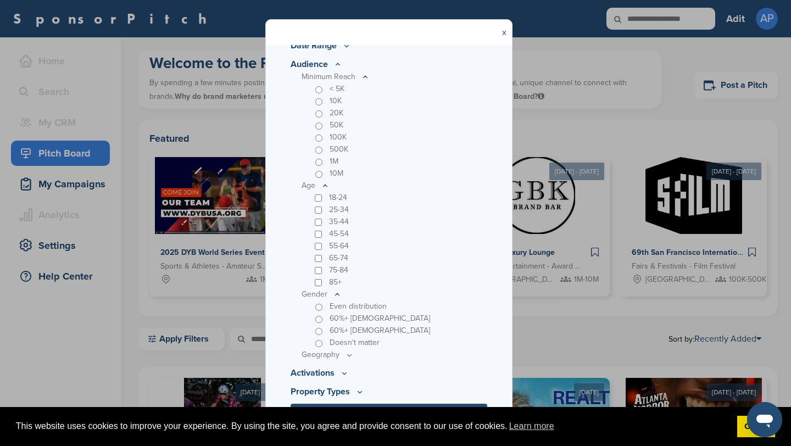
scroll to position [322, 0]
click at [0, 0] on icon at bounding box center [0, 0] width 0 height 0
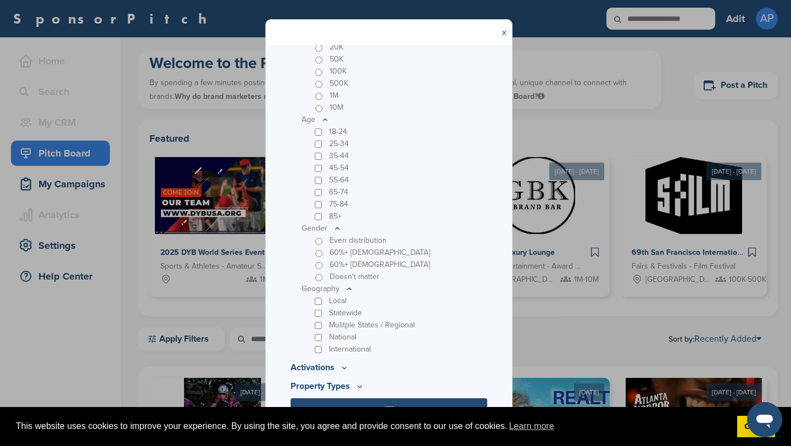
scroll to position [388, 0]
click at [322, 350] on div "International" at bounding box center [399, 349] width 175 height 12
click at [0, 0] on icon at bounding box center [0, 0] width 0 height 0
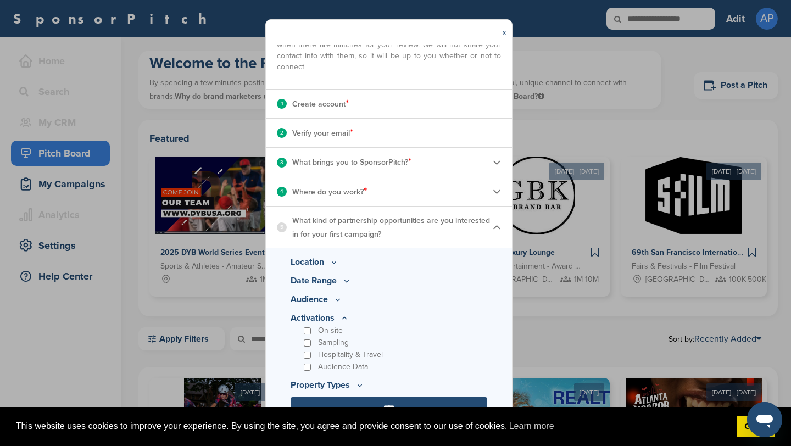
scroll to position [86, 0]
click at [311, 365] on div "Audience Data" at bounding box center [394, 367] width 186 height 12
click at [350, 306] on p "Activations" at bounding box center [388, 299] width 197 height 13
click at [0, 0] on icon at bounding box center [0, 0] width 0 height 0
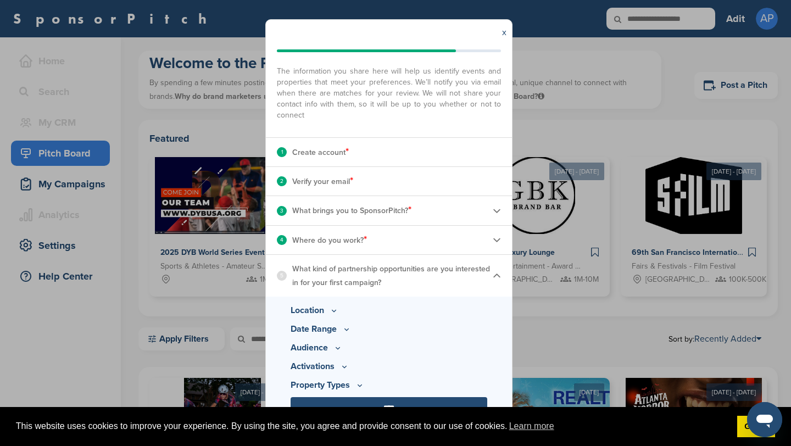
click at [342, 352] on icon at bounding box center [337, 347] width 9 height 9
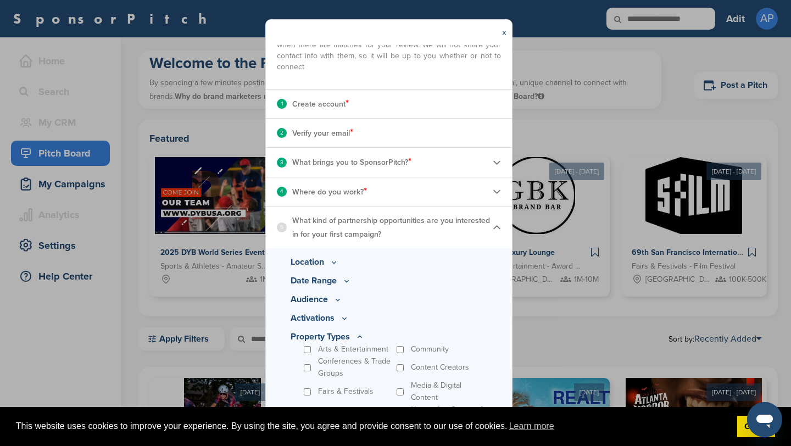
scroll to position [134, 0]
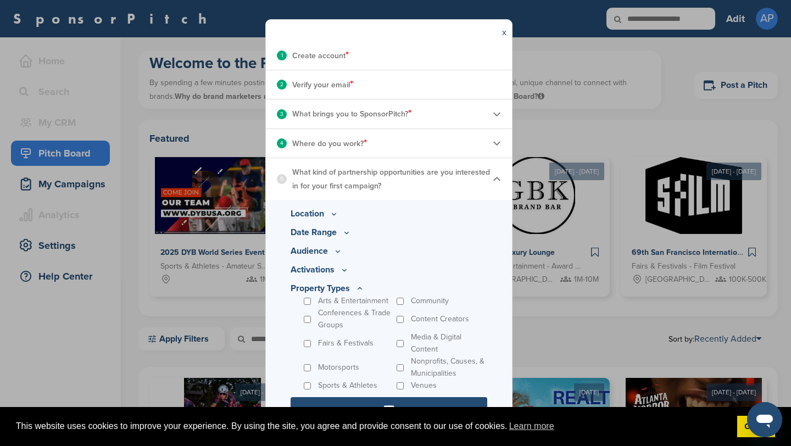
click at [663, 327] on div "**********" at bounding box center [395, 223] width 791 height 446
click at [441, 404] on input "****" at bounding box center [388, 408] width 197 height 22
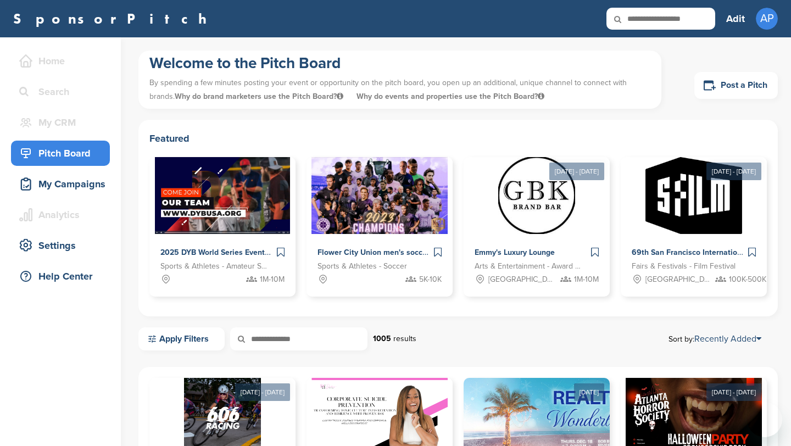
click at [380, 405] on img at bounding box center [379, 416] width 137 height 77
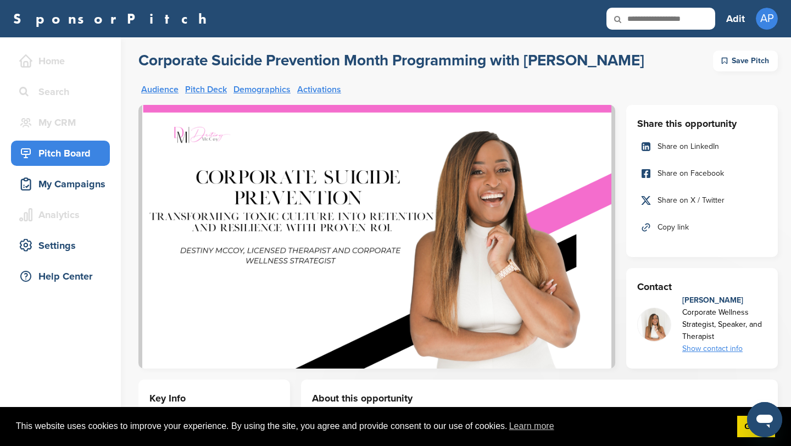
click at [43, 153] on div "Pitch Board" at bounding box center [62, 153] width 93 height 20
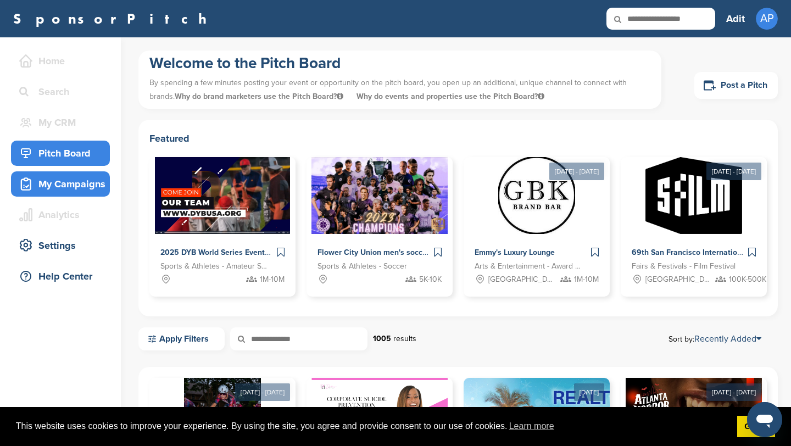
click at [64, 178] on div "My Campaigns" at bounding box center [62, 184] width 93 height 20
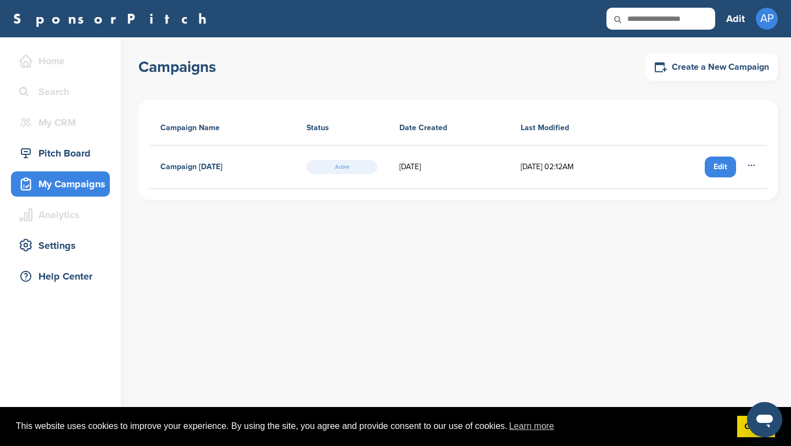
click at [672, 18] on input "text" at bounding box center [660, 19] width 109 height 22
click at [29, 20] on link "SponsorPitch" at bounding box center [113, 19] width 200 height 14
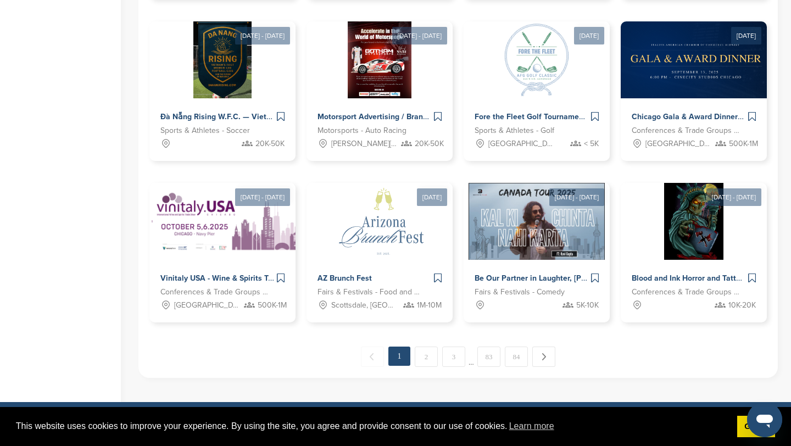
scroll to position [726, 0]
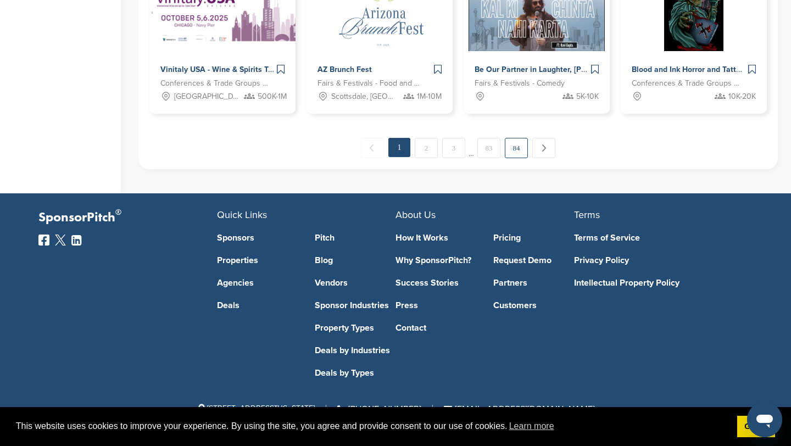
click at [517, 149] on link "84" at bounding box center [516, 148] width 23 height 20
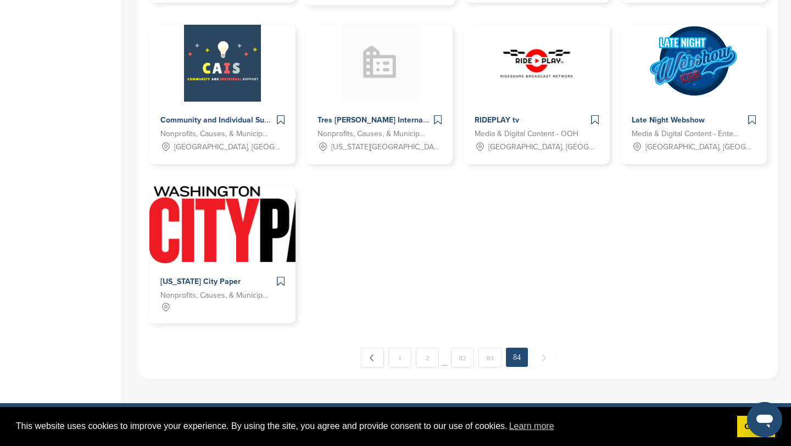
scroll to position [535, 0]
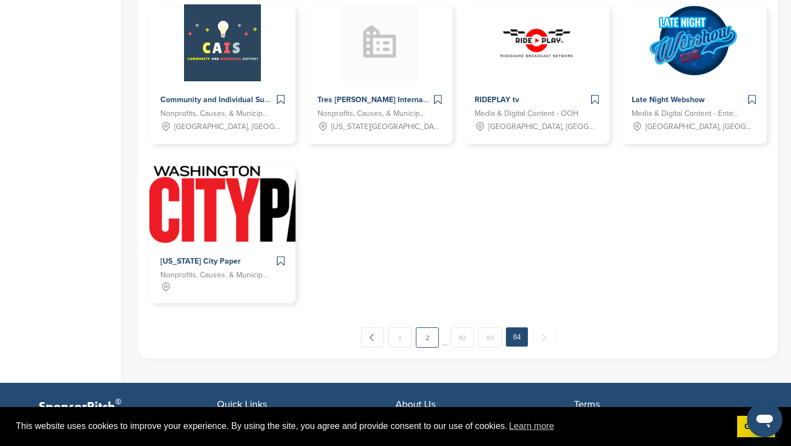
click at [430, 330] on link "2" at bounding box center [427, 337] width 23 height 20
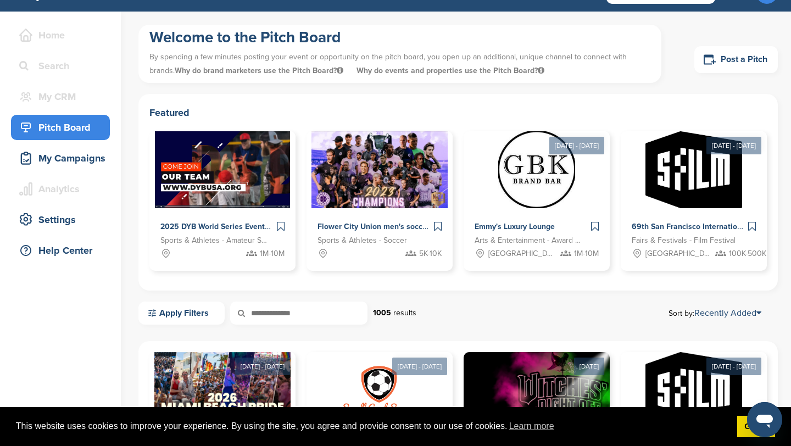
scroll to position [0, 0]
